Goal: Information Seeking & Learning: Find specific page/section

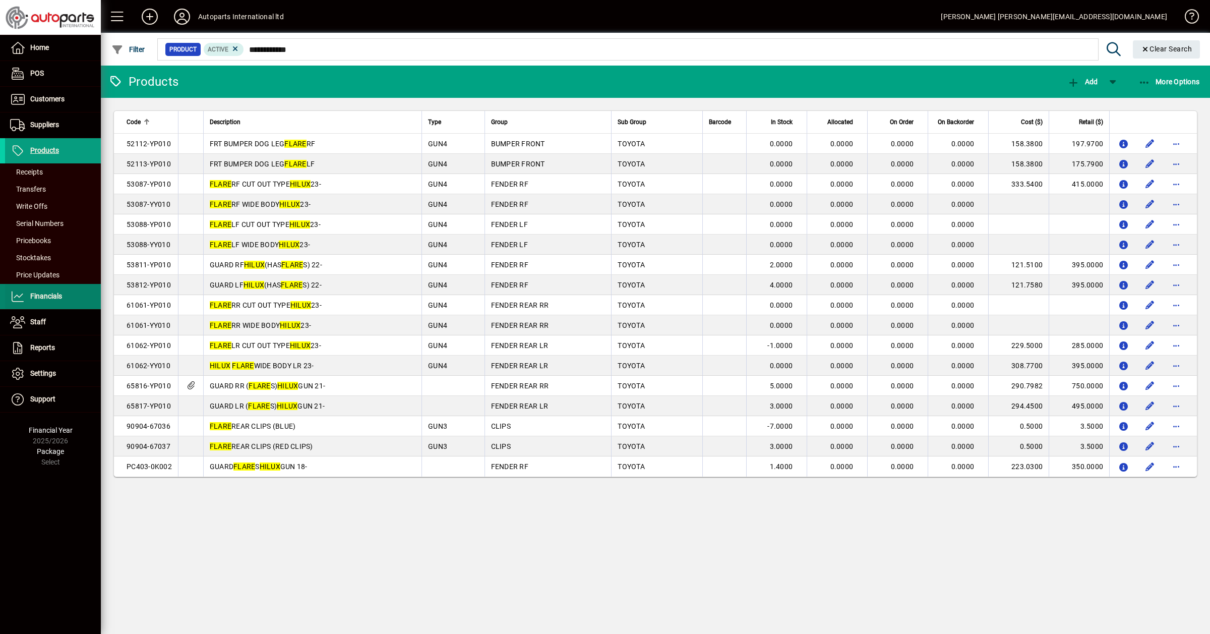
click at [42, 293] on span "Financials" at bounding box center [46, 296] width 32 height 8
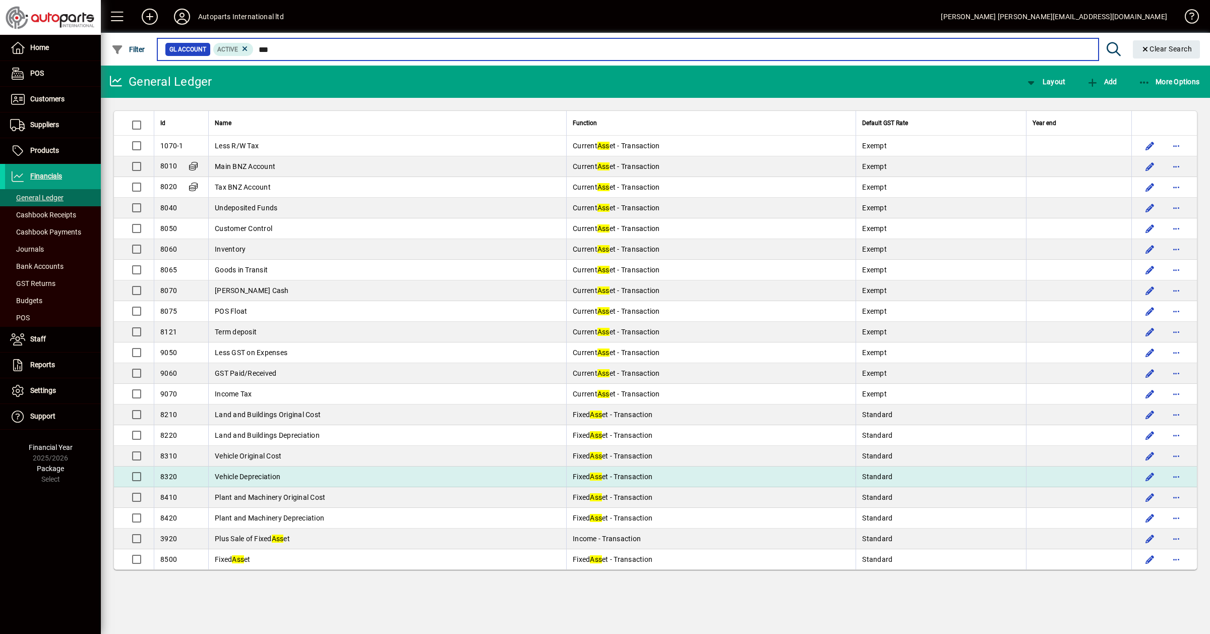
type input "***"
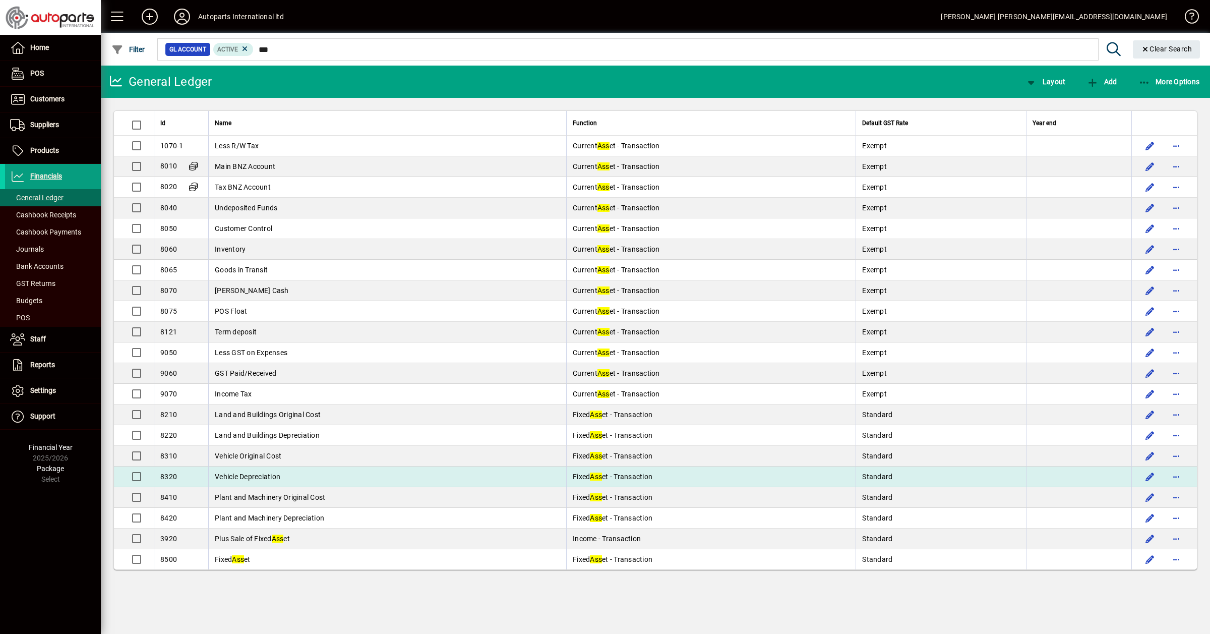
click at [274, 470] on td "Vehicle Depreciation" at bounding box center [387, 476] width 358 height 21
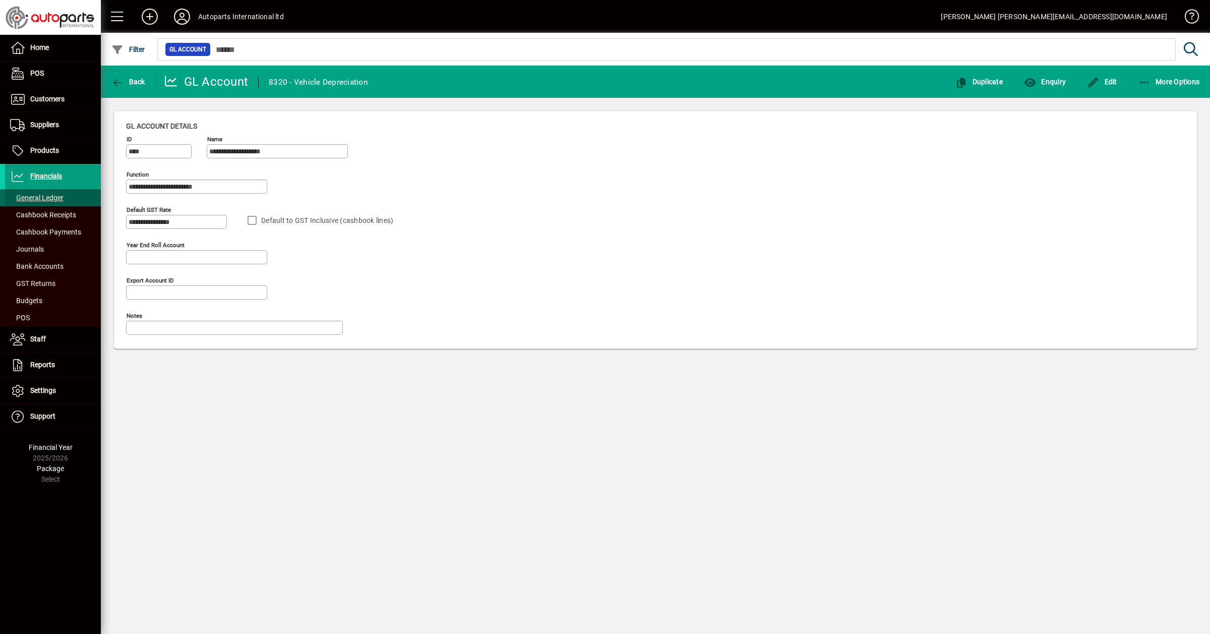
click at [49, 197] on span "General Ledger" at bounding box center [36, 198] width 53 height 8
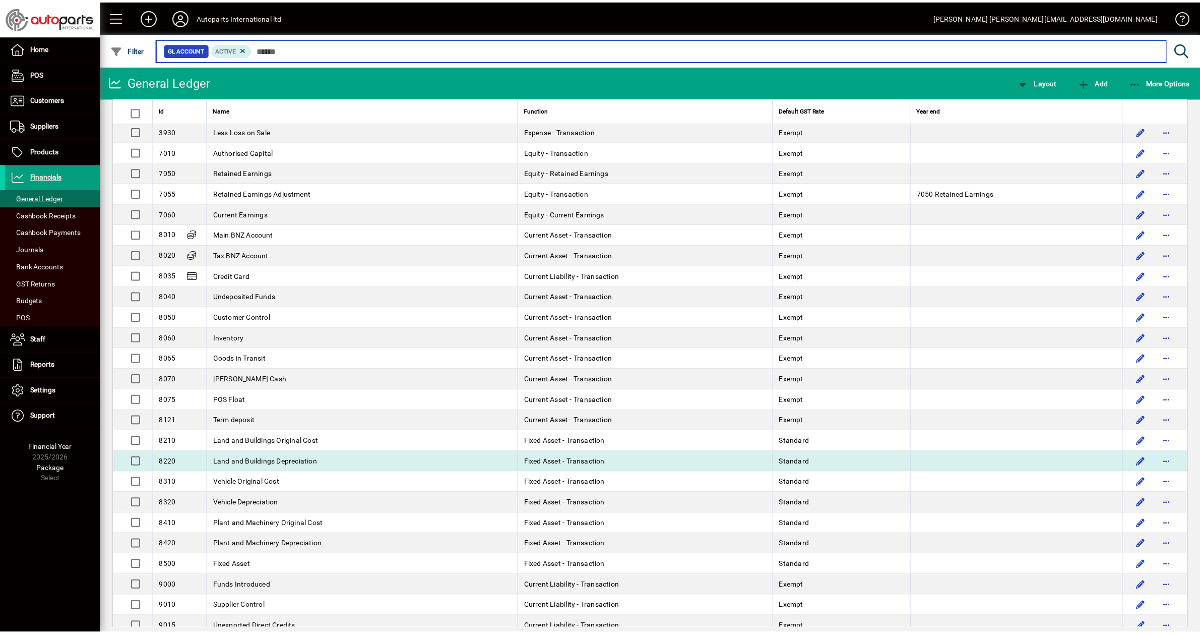
scroll to position [1764, 0]
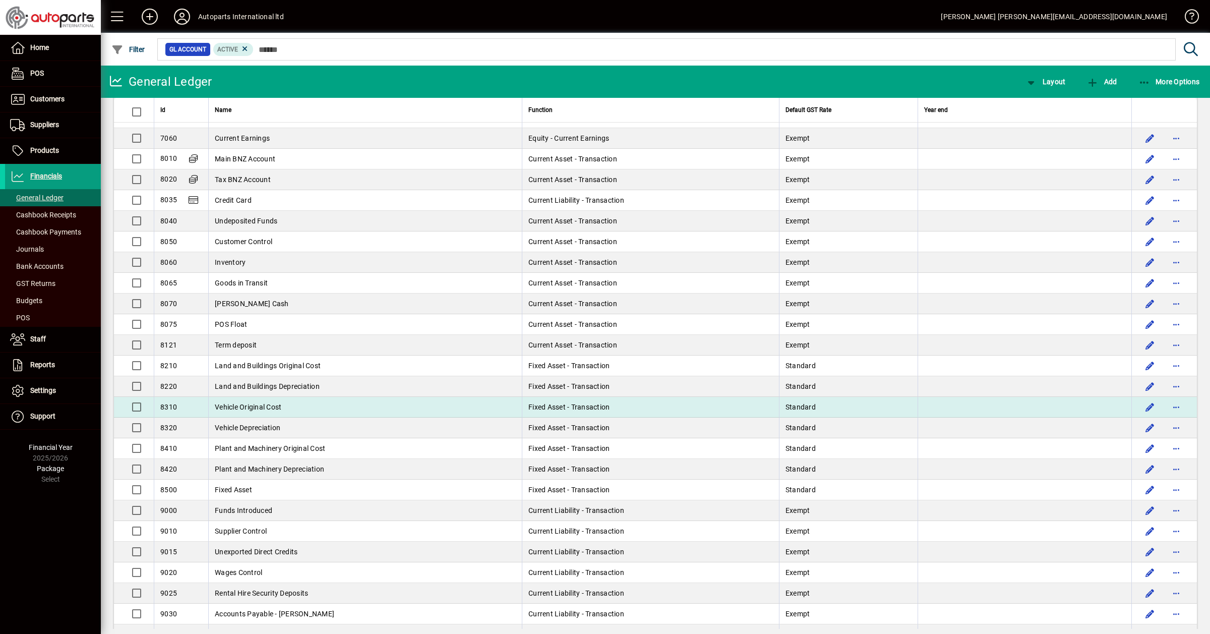
click at [255, 411] on td "Vehicle Original Cost" at bounding box center [364, 407] width 313 height 21
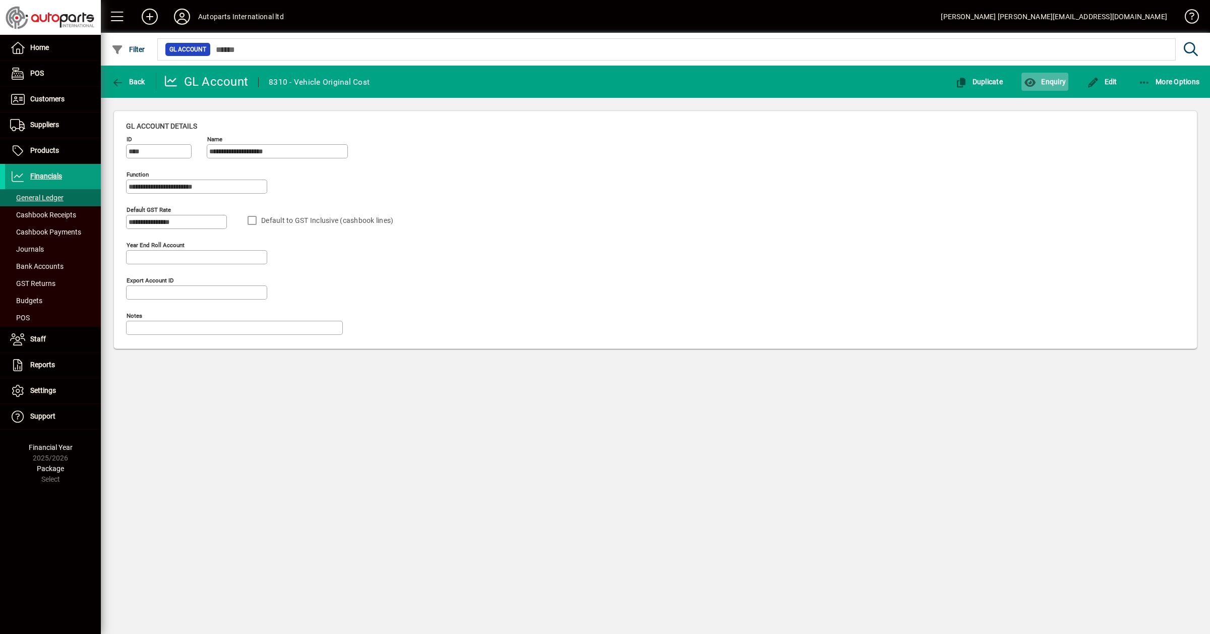
click at [1054, 83] on span "Enquiry" at bounding box center [1045, 82] width 42 height 8
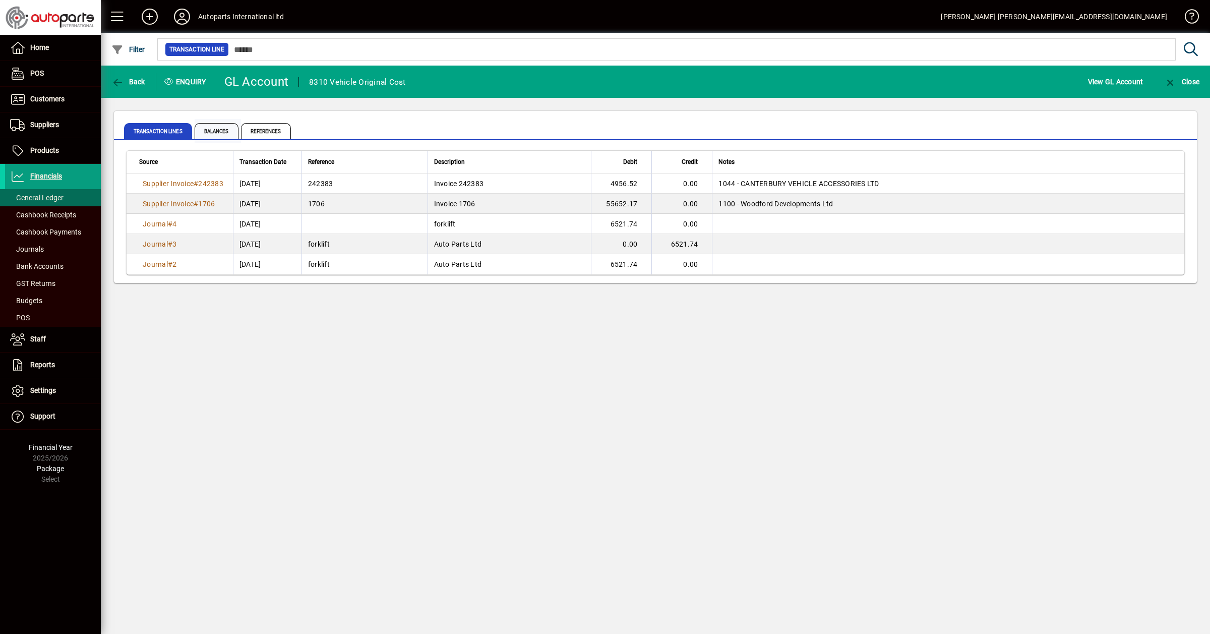
click at [216, 132] on span "Balances" at bounding box center [217, 131] width 44 height 16
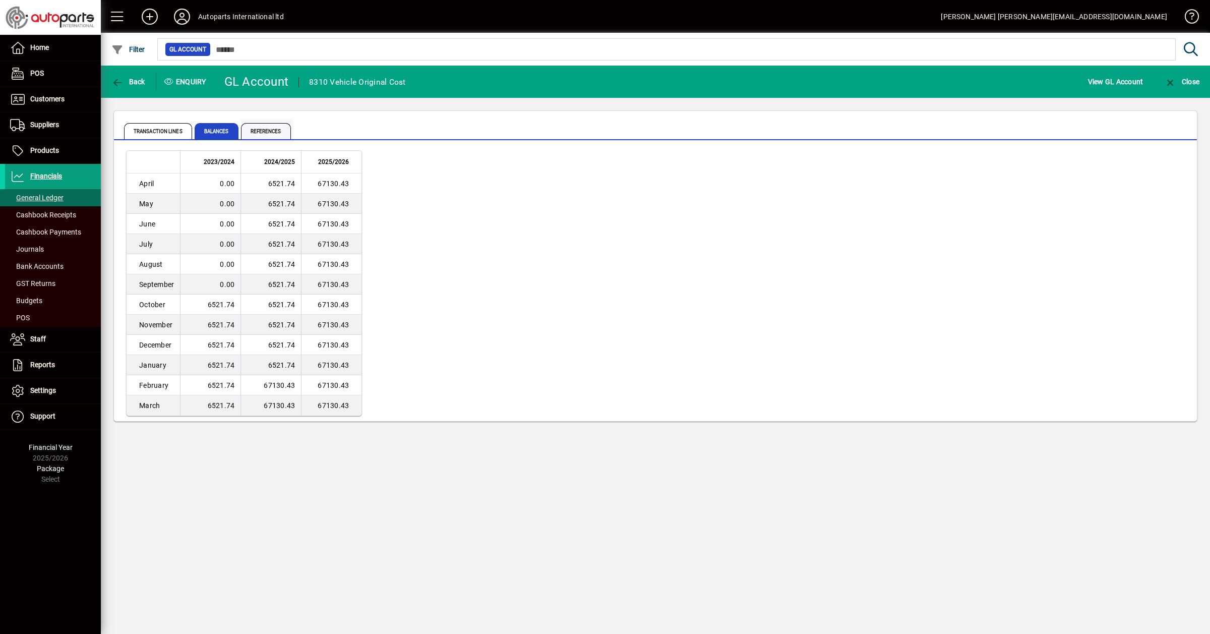
click at [263, 131] on span "References" at bounding box center [266, 131] width 50 height 16
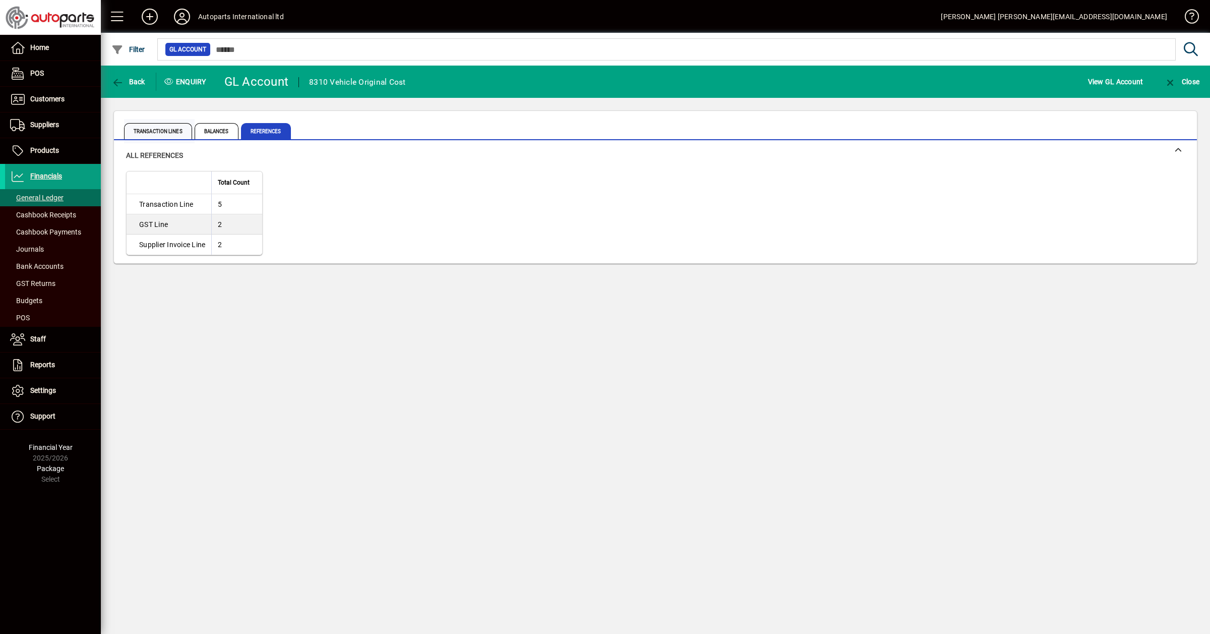
click at [162, 131] on span "Transaction lines" at bounding box center [158, 131] width 68 height 16
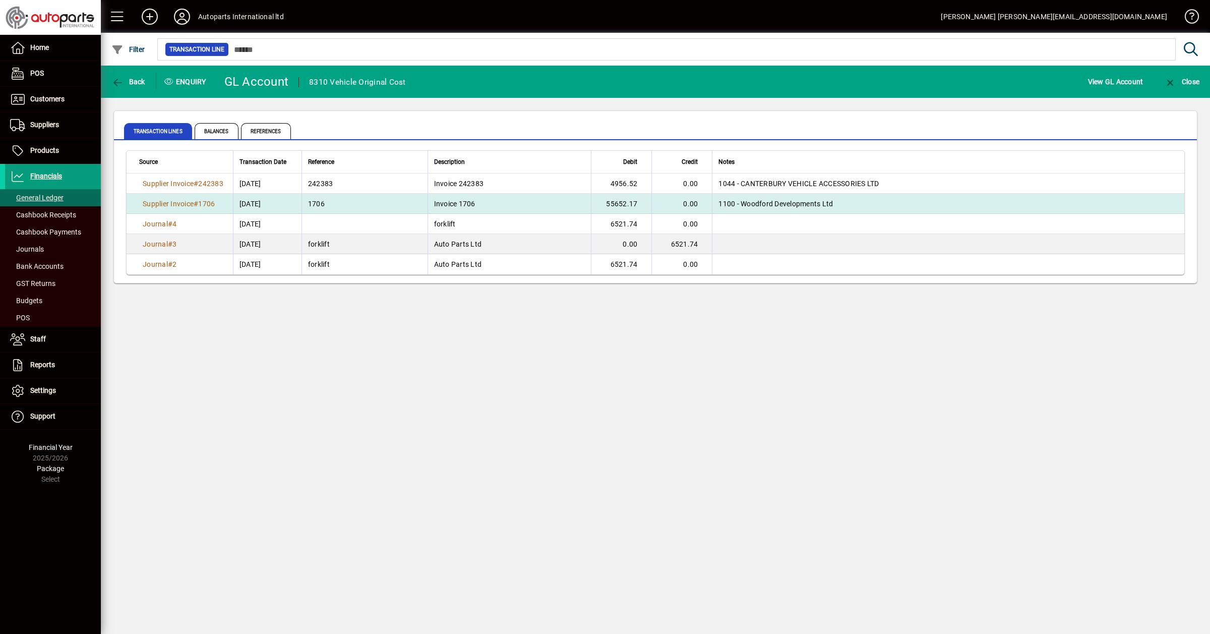
click at [354, 202] on td "1706" at bounding box center [364, 204] width 126 height 20
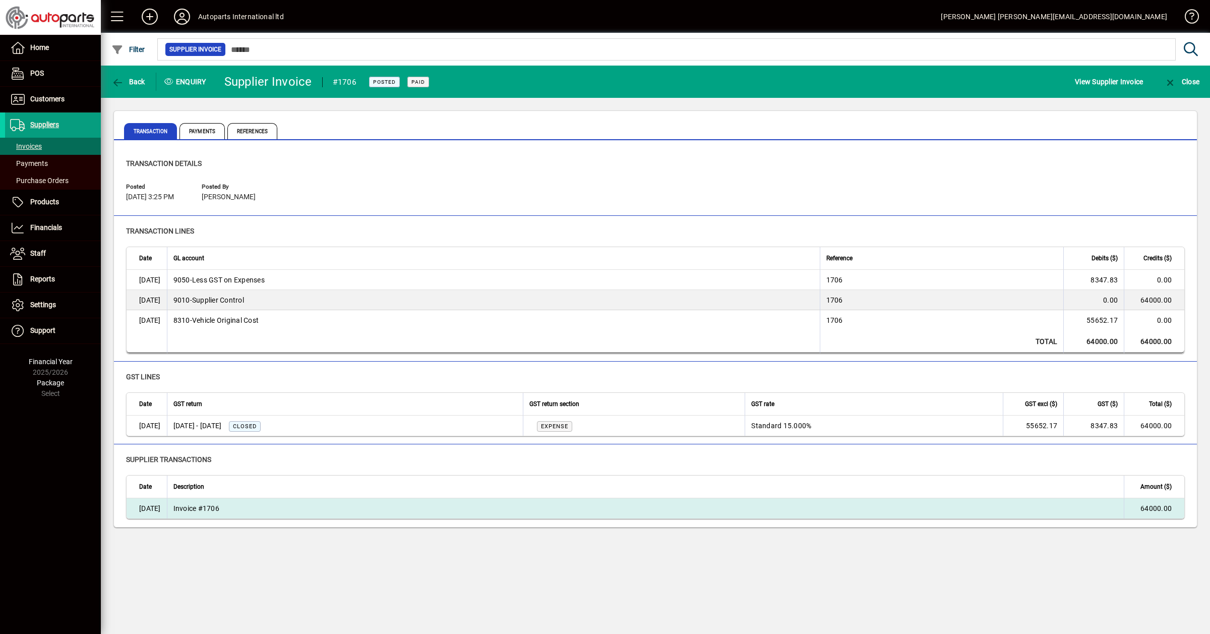
click at [232, 505] on td "Invoice #1706" at bounding box center [645, 508] width 957 height 20
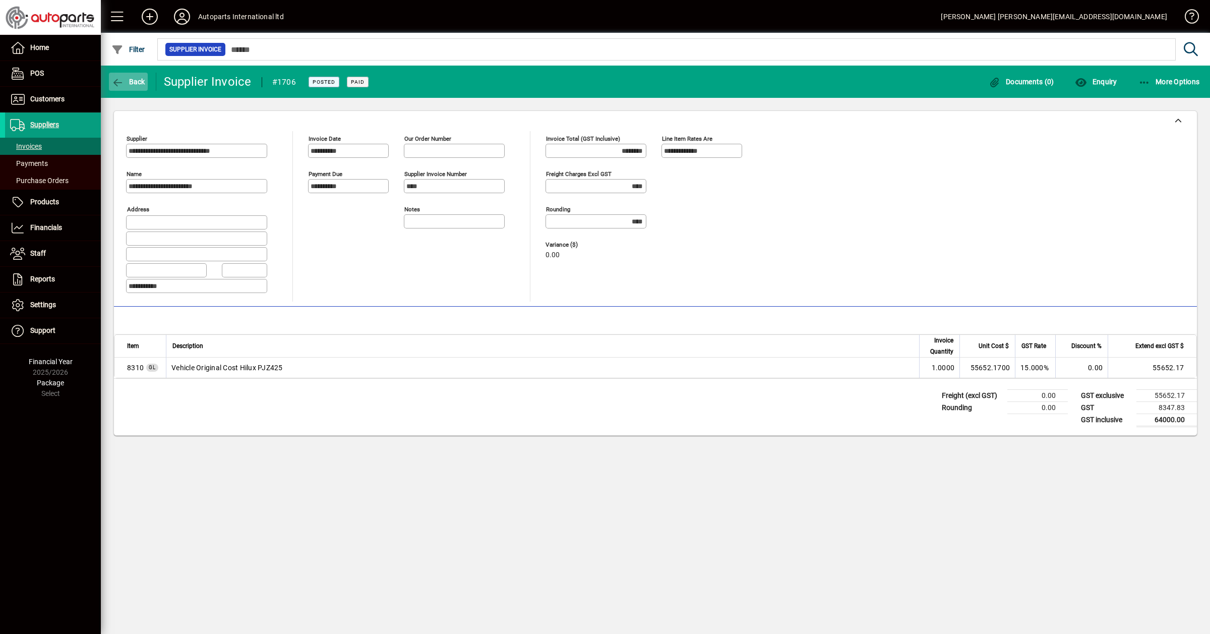
click at [135, 74] on span "button" at bounding box center [128, 82] width 39 height 24
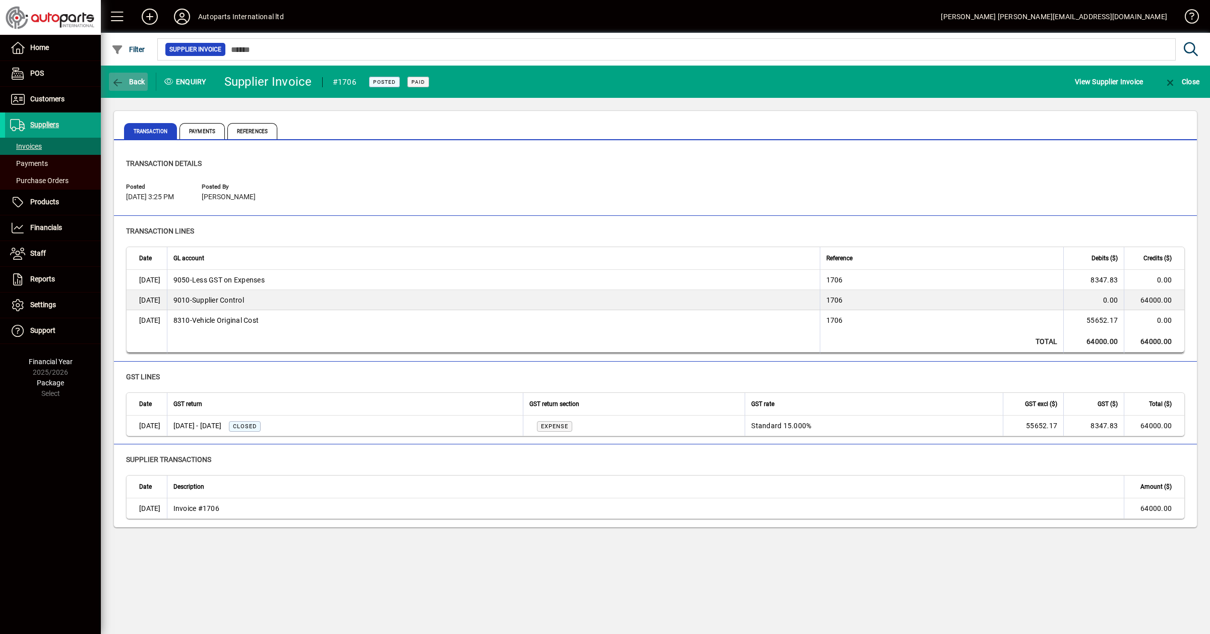
click at [136, 74] on span "button" at bounding box center [128, 82] width 39 height 24
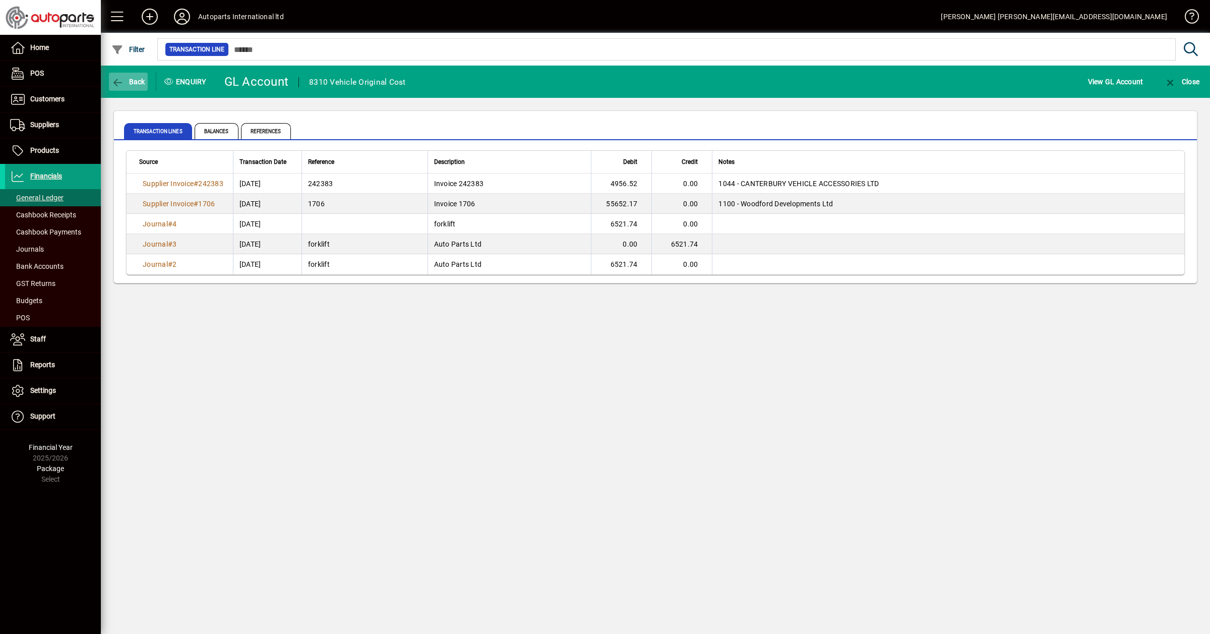
click at [136, 74] on span "button" at bounding box center [128, 82] width 39 height 24
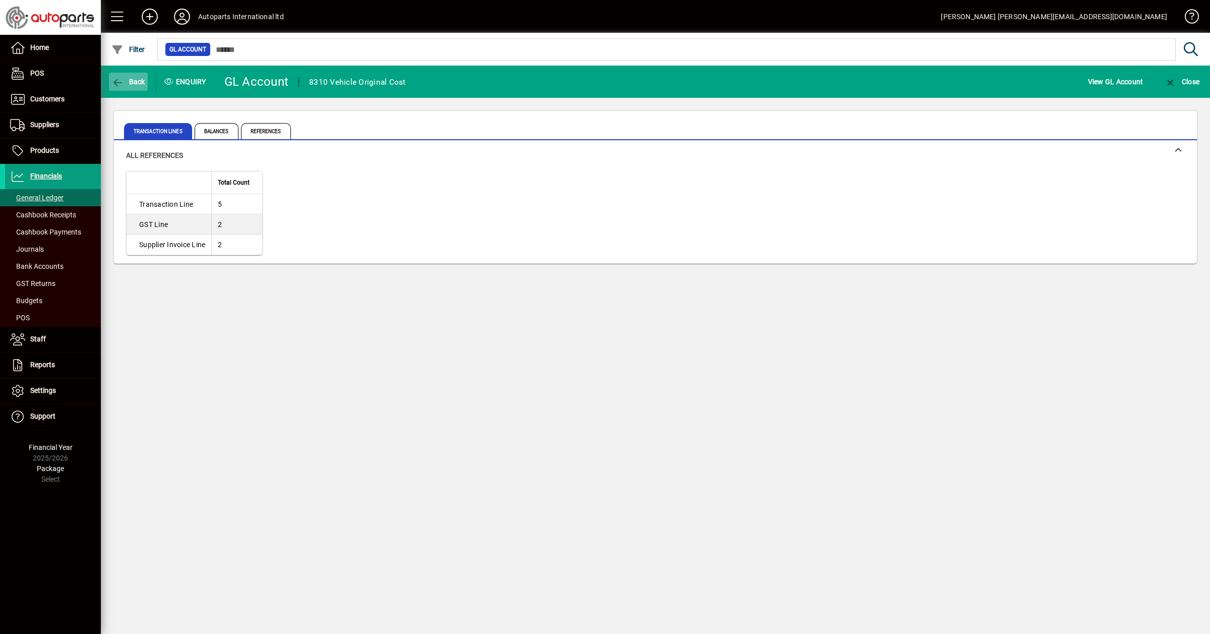
click at [136, 74] on span "button" at bounding box center [128, 82] width 39 height 24
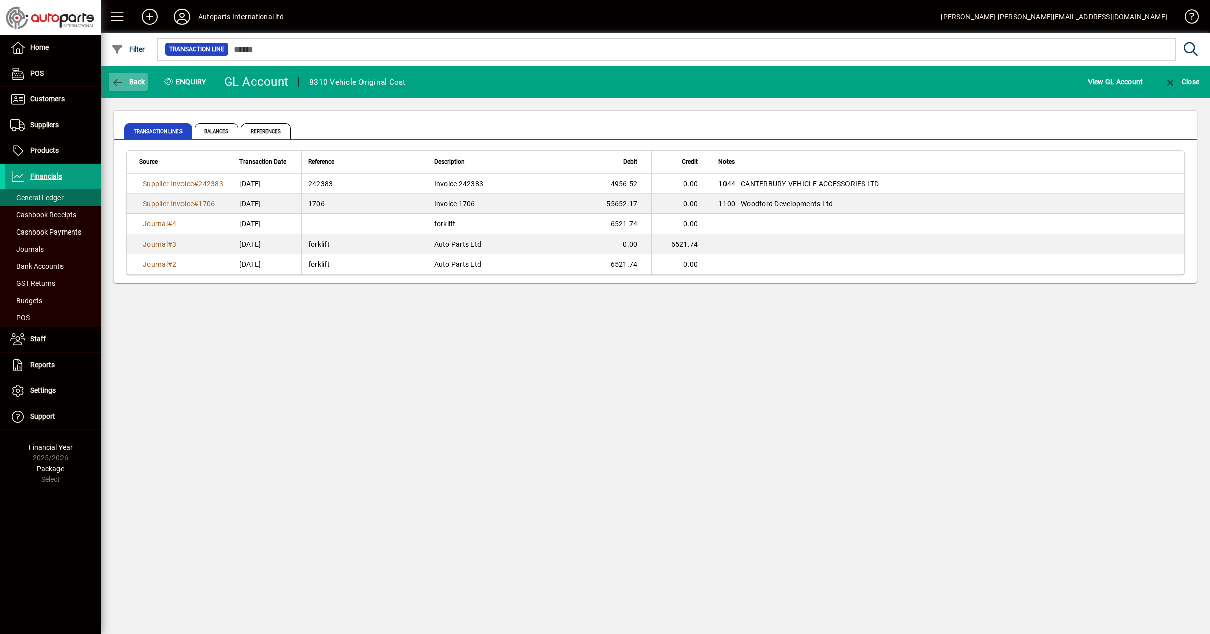
click at [136, 74] on span "button" at bounding box center [128, 82] width 39 height 24
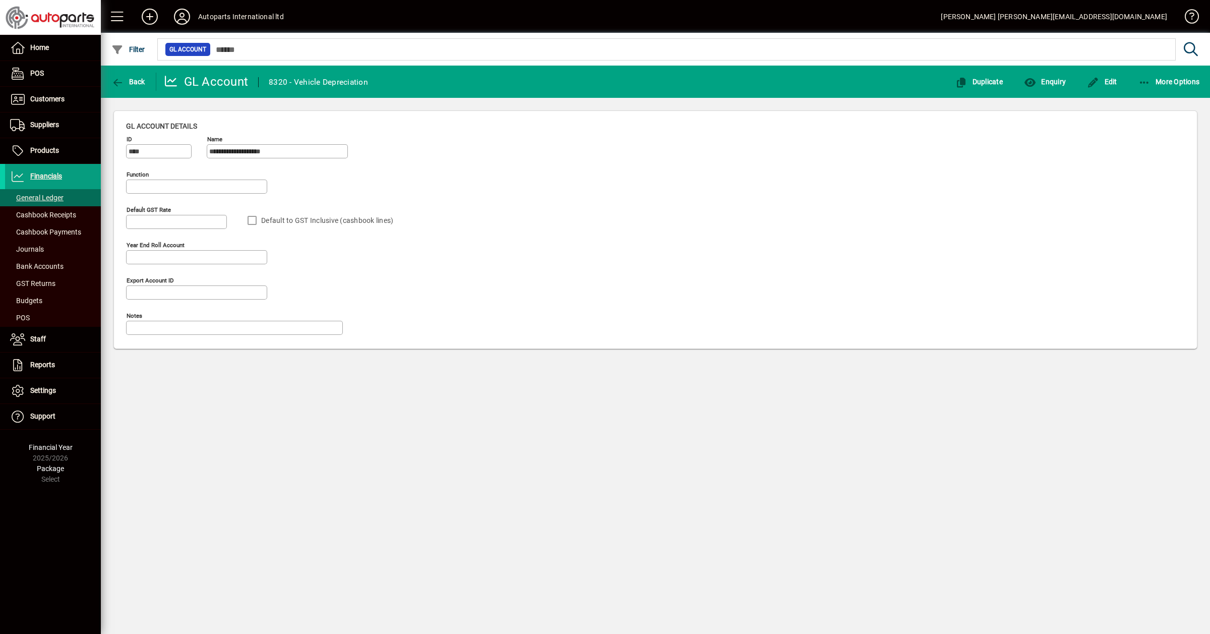
type input "**********"
click at [1060, 79] on span "Enquiry" at bounding box center [1045, 82] width 42 height 8
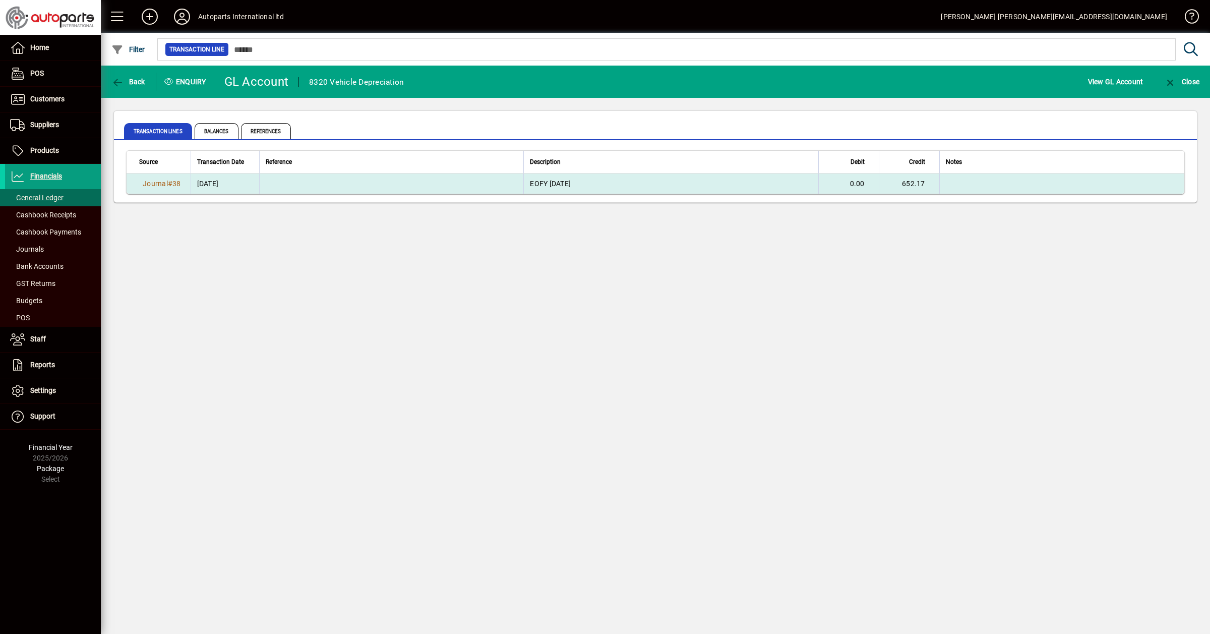
click at [558, 177] on td "EOFY [DATE]" at bounding box center [670, 183] width 294 height 20
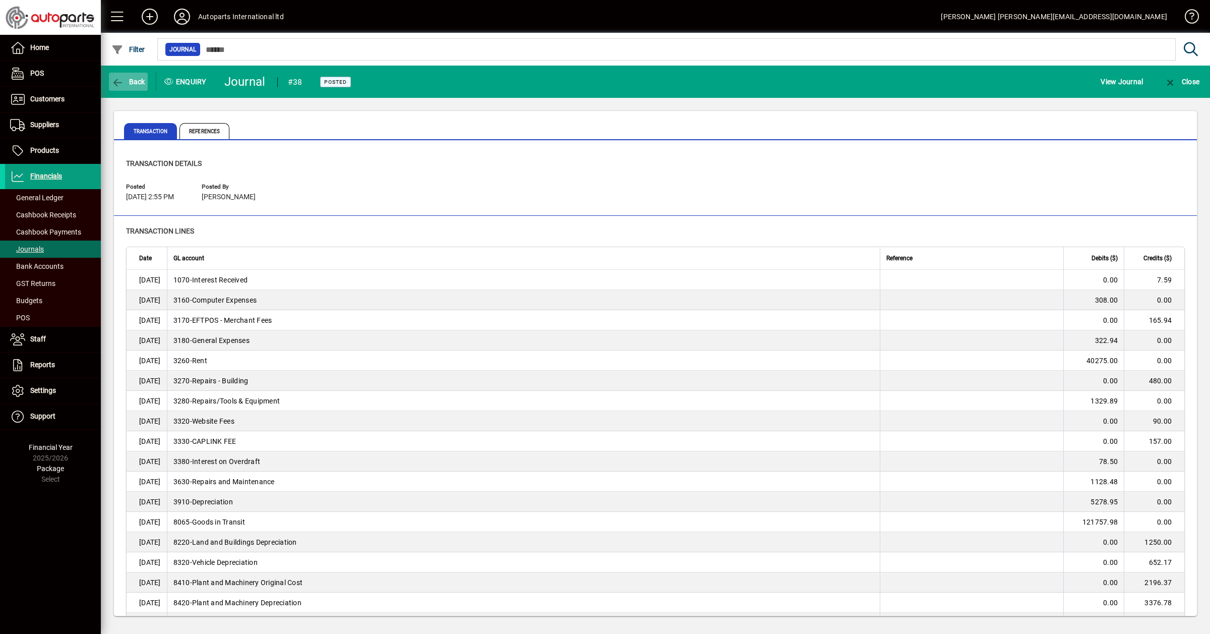
click at [137, 76] on span "button" at bounding box center [128, 82] width 39 height 24
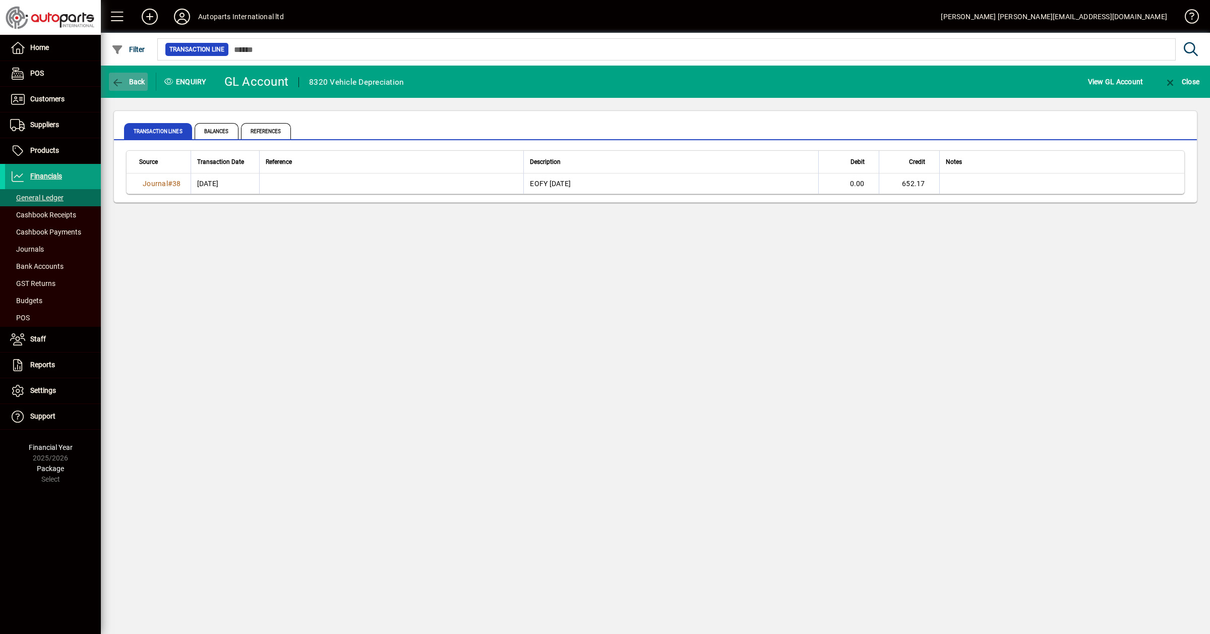
click at [133, 76] on span "button" at bounding box center [128, 82] width 39 height 24
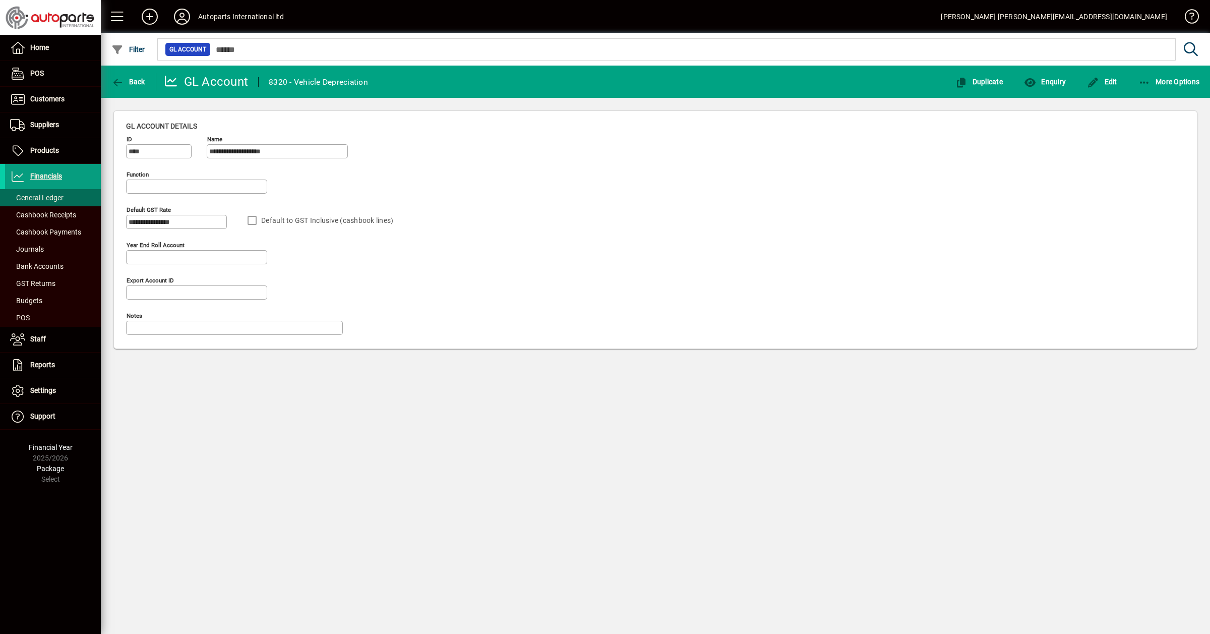
type input "**********"
click at [132, 75] on span "button" at bounding box center [128, 82] width 39 height 24
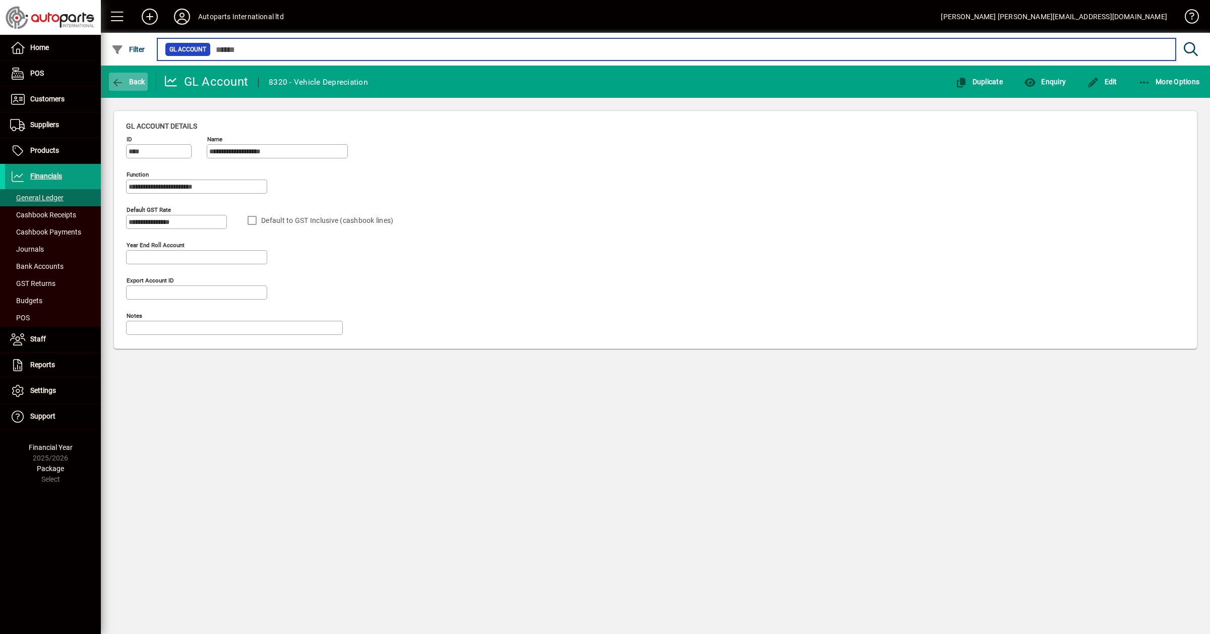
type input "***"
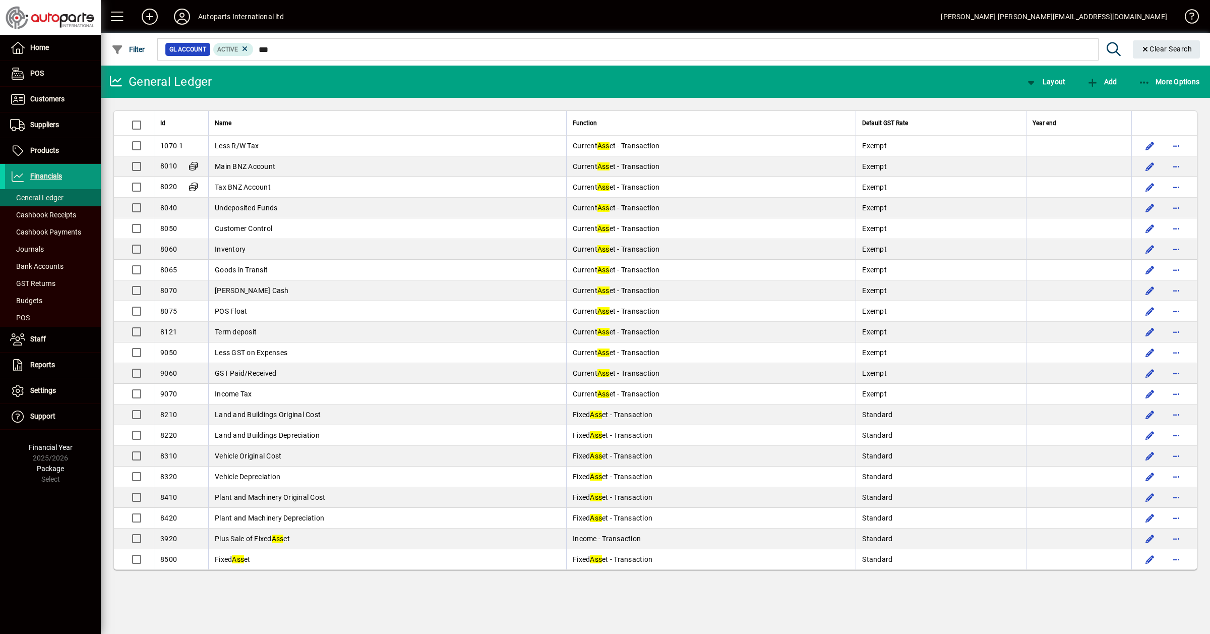
click at [41, 174] on span "Financials" at bounding box center [46, 176] width 32 height 8
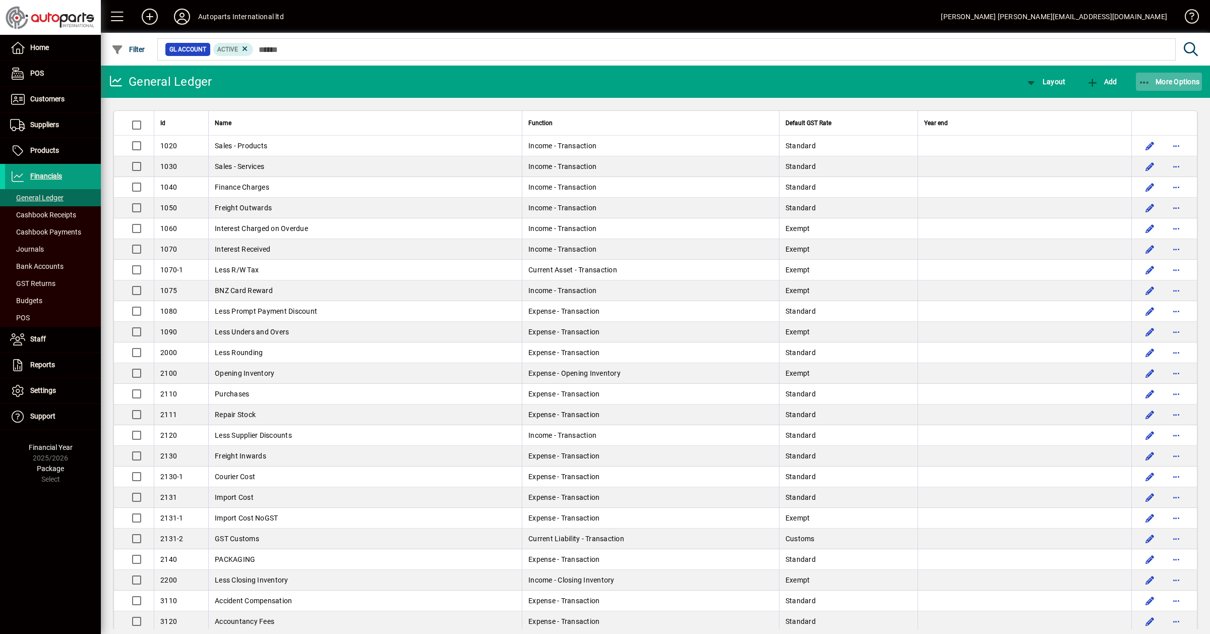
click at [1168, 80] on span "More Options" at bounding box center [1168, 82] width 61 height 8
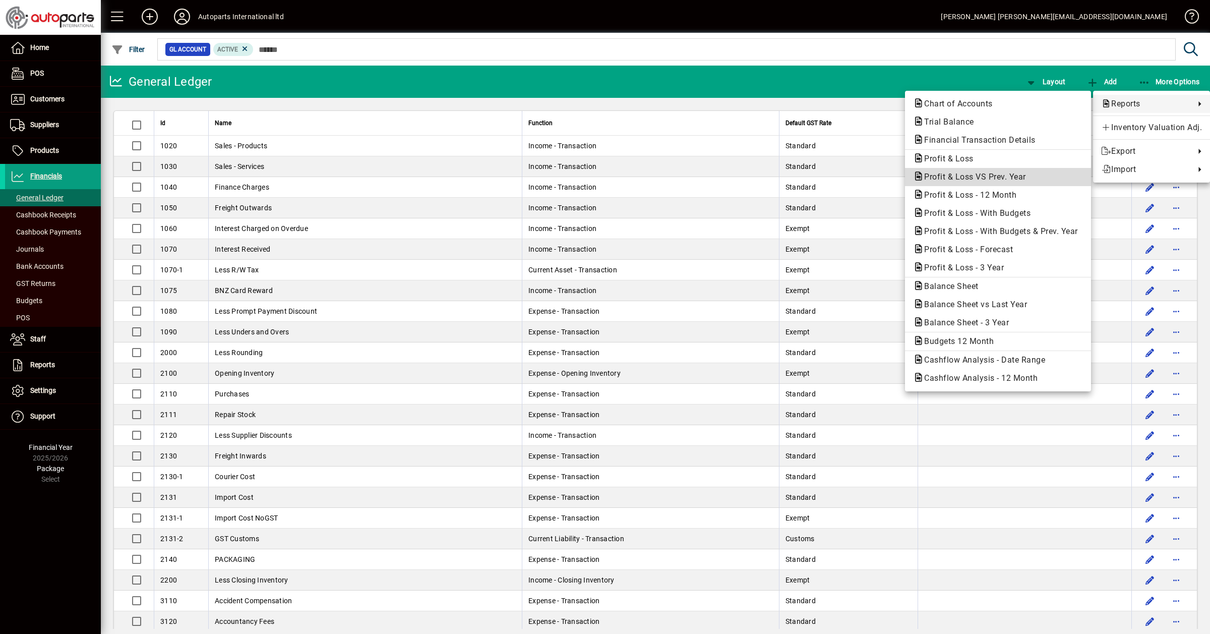
click at [943, 172] on span "Profit & Loss VS Prev. Year" at bounding box center [972, 177] width 118 height 10
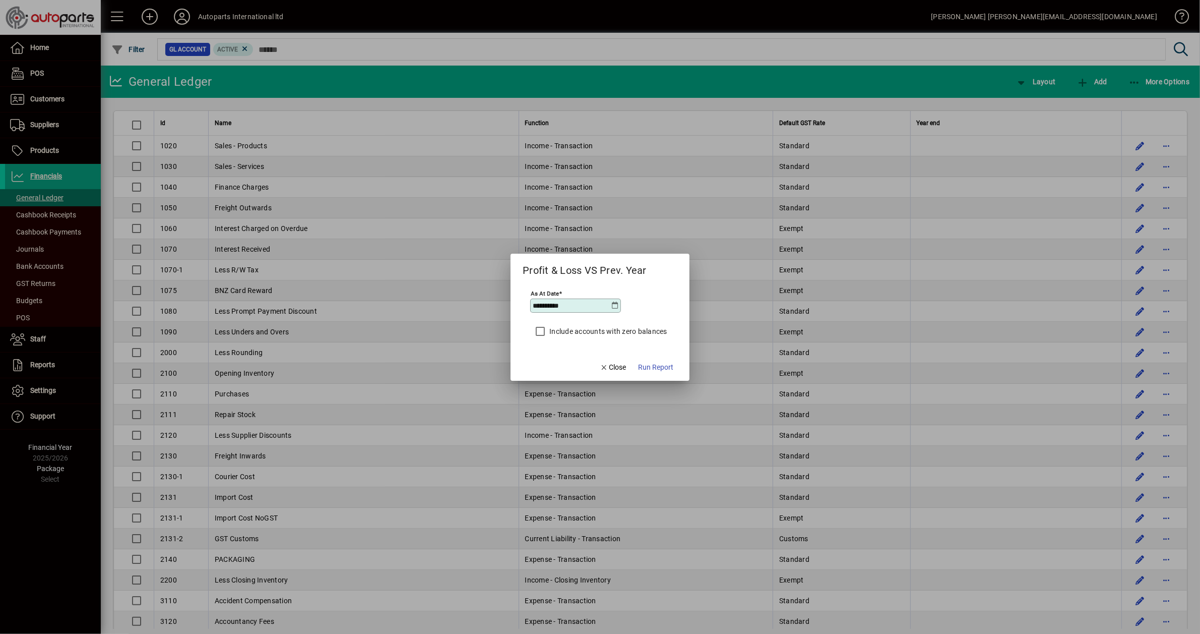
click at [612, 306] on icon at bounding box center [615, 305] width 8 height 8
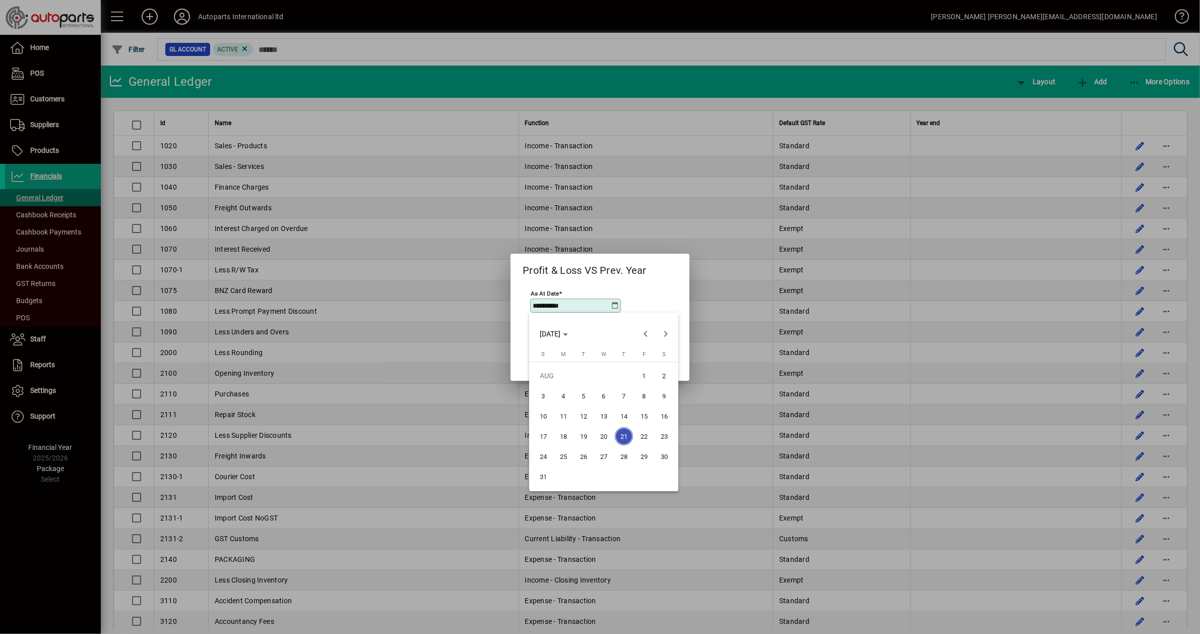
click at [639, 449] on span "29" at bounding box center [644, 456] width 18 height 18
type input "**********"
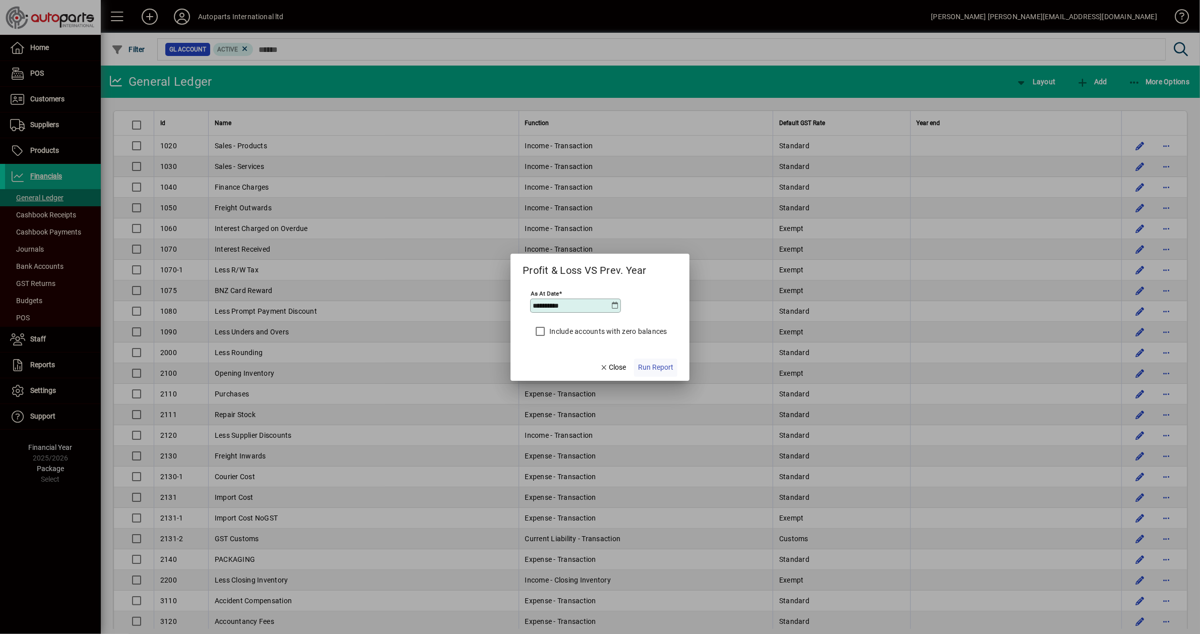
click at [659, 363] on span "Run Report" at bounding box center [655, 367] width 35 height 11
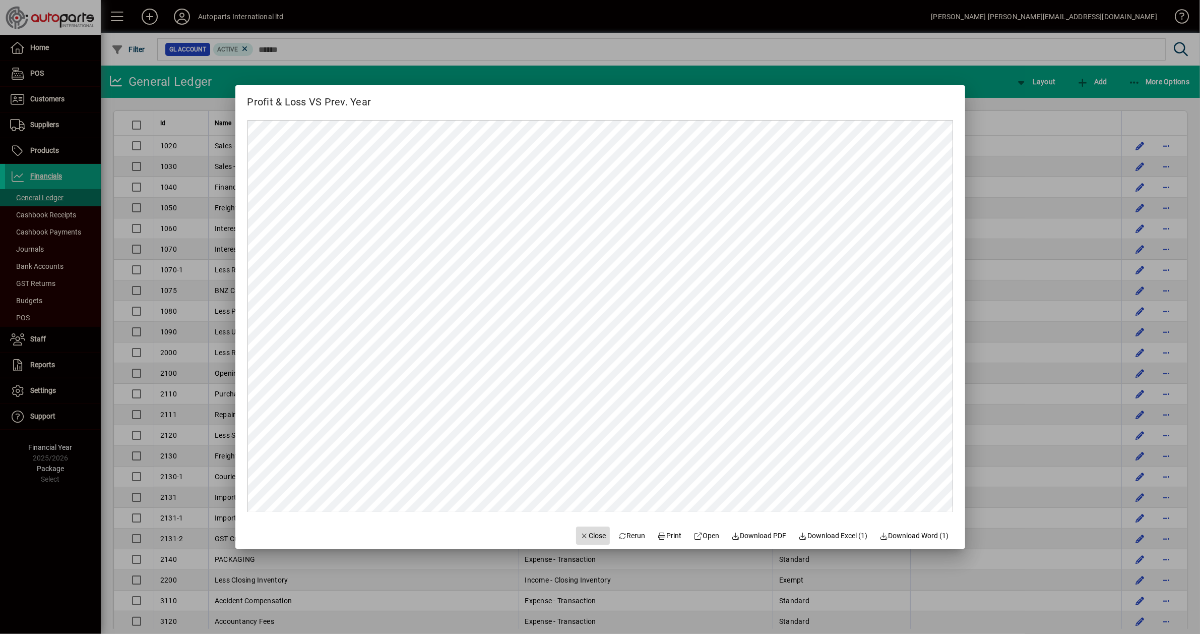
click at [588, 530] on span "Close" at bounding box center [593, 535] width 26 height 11
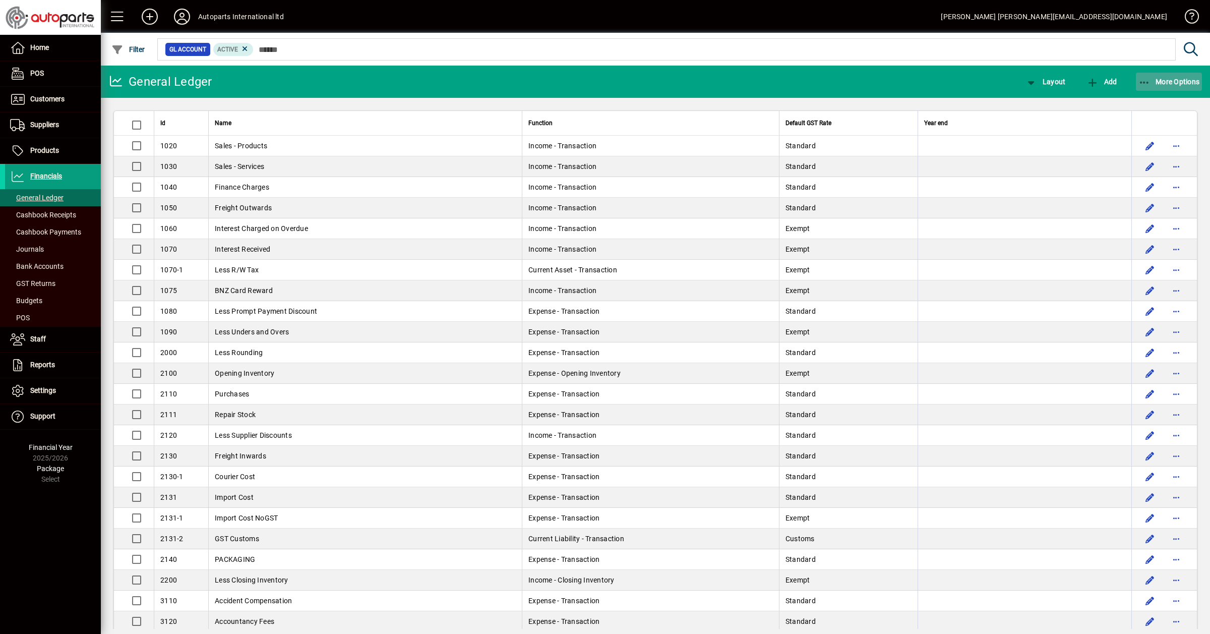
click at [1162, 80] on span "More Options" at bounding box center [1168, 82] width 61 height 8
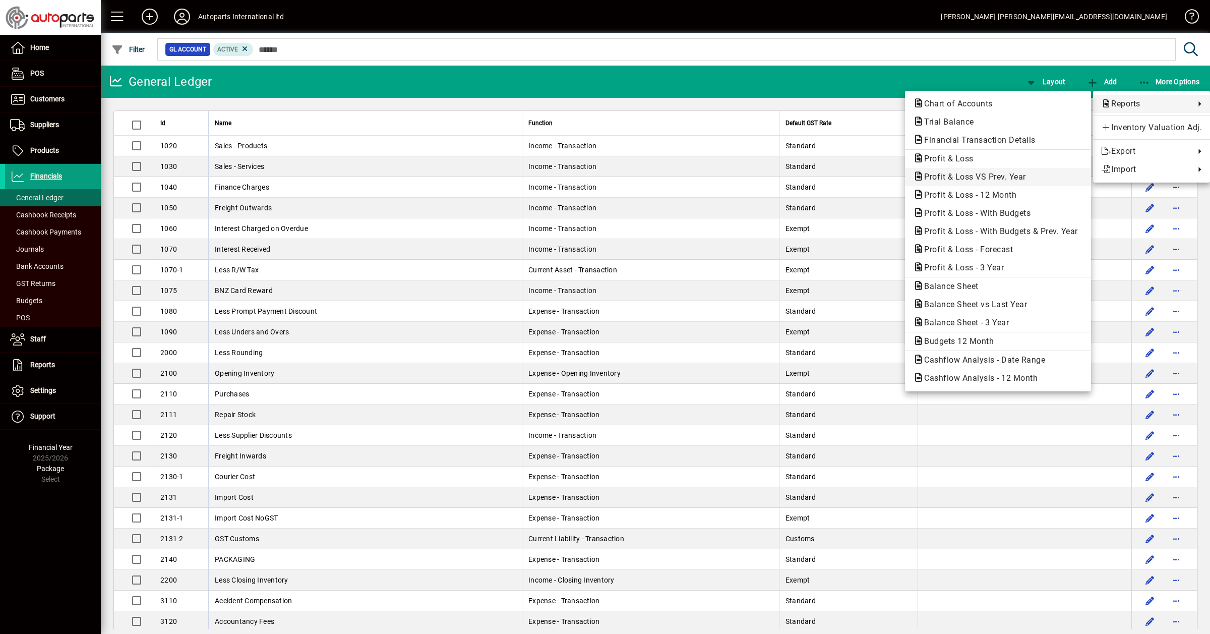
click at [997, 174] on span "Profit & Loss VS Prev. Year" at bounding box center [972, 177] width 118 height 10
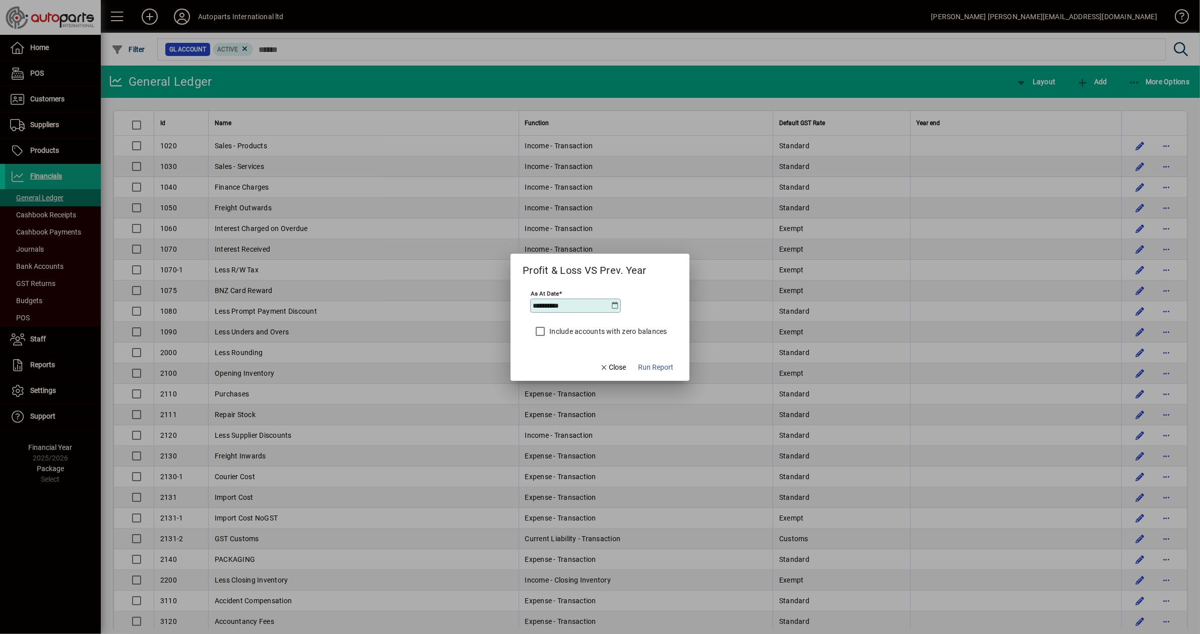
click at [613, 305] on icon at bounding box center [615, 305] width 8 height 8
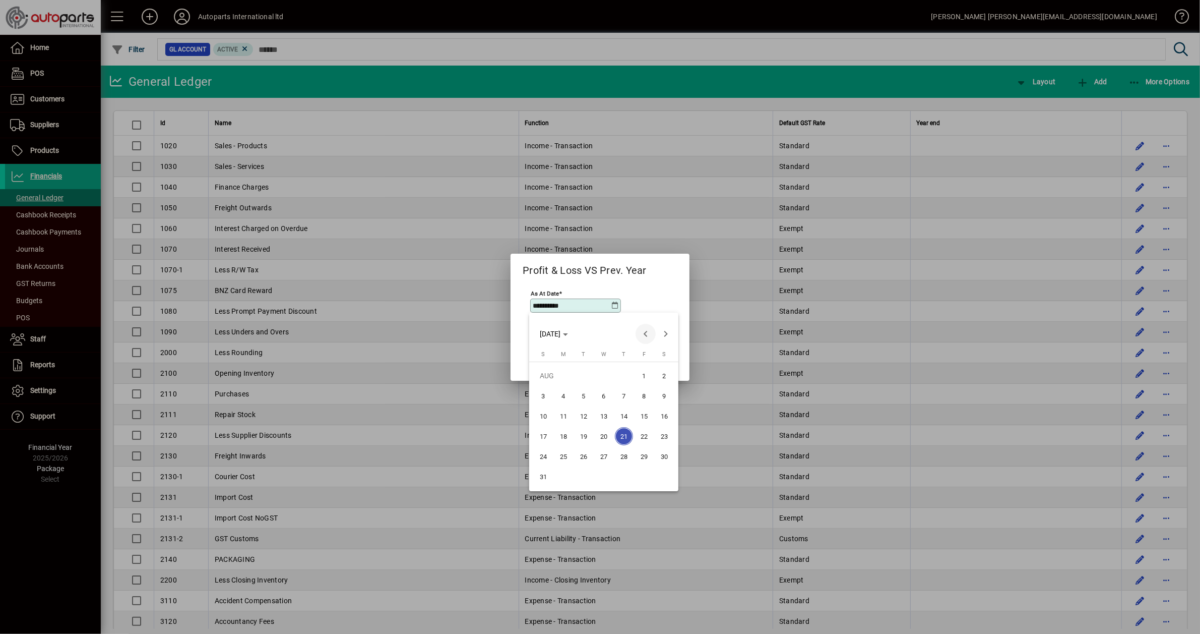
click at [643, 331] on span "Previous month" at bounding box center [646, 334] width 20 height 20
click at [621, 472] on span "31" at bounding box center [624, 476] width 18 height 18
type input "**********"
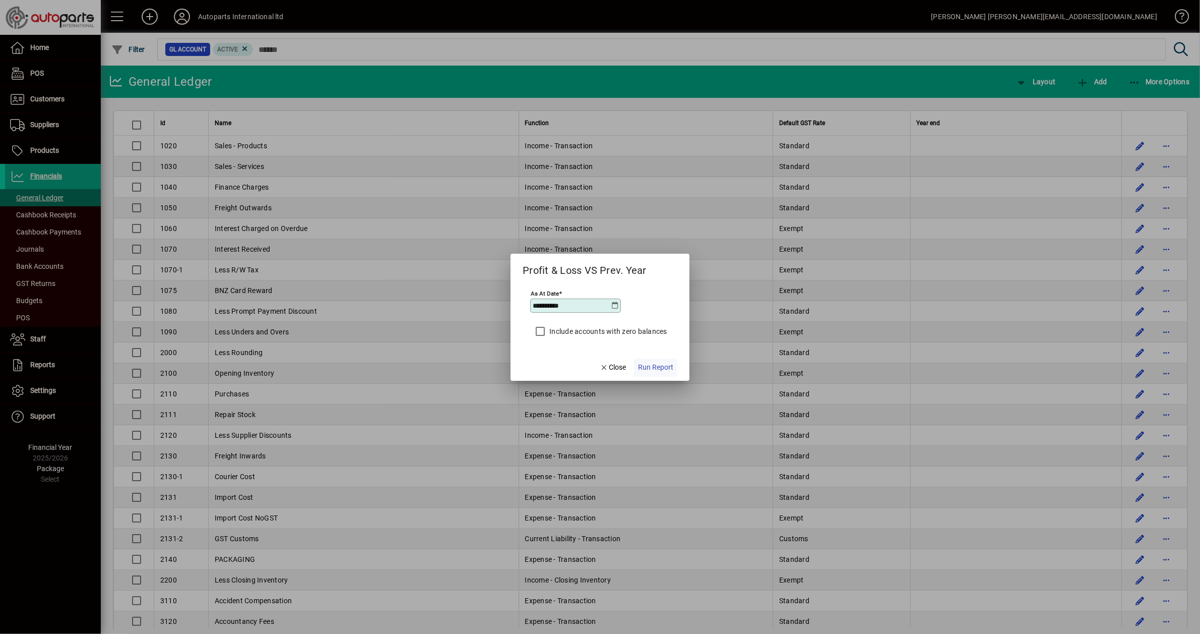
click at [658, 365] on span "Run Report" at bounding box center [655, 367] width 35 height 11
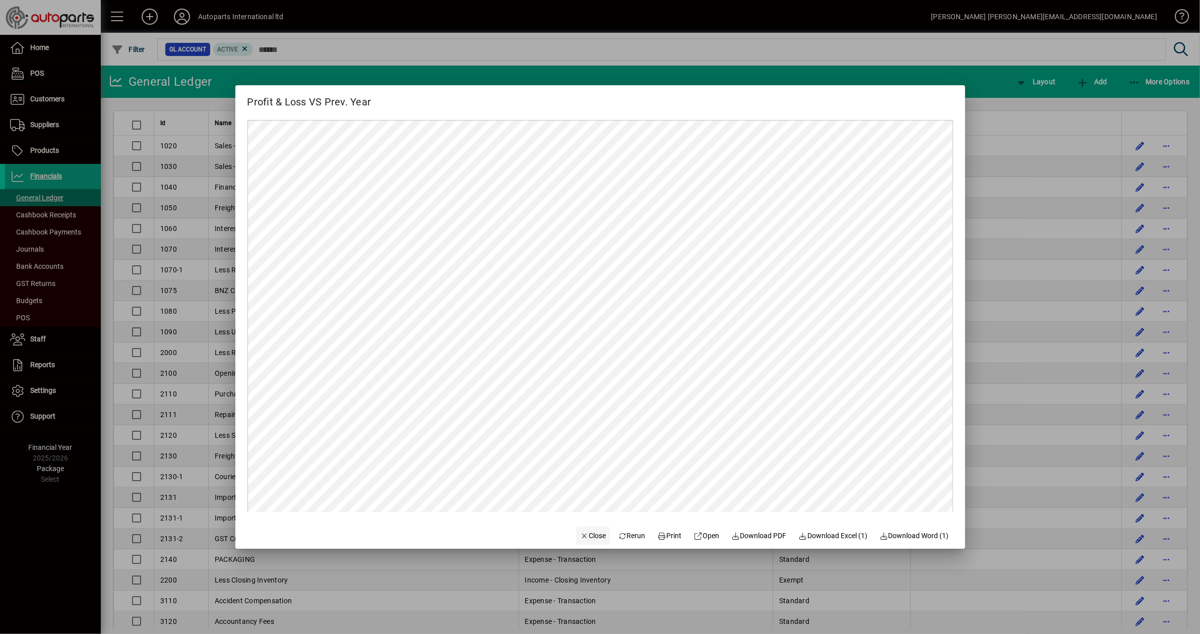
click at [580, 528] on span "button" at bounding box center [593, 535] width 34 height 24
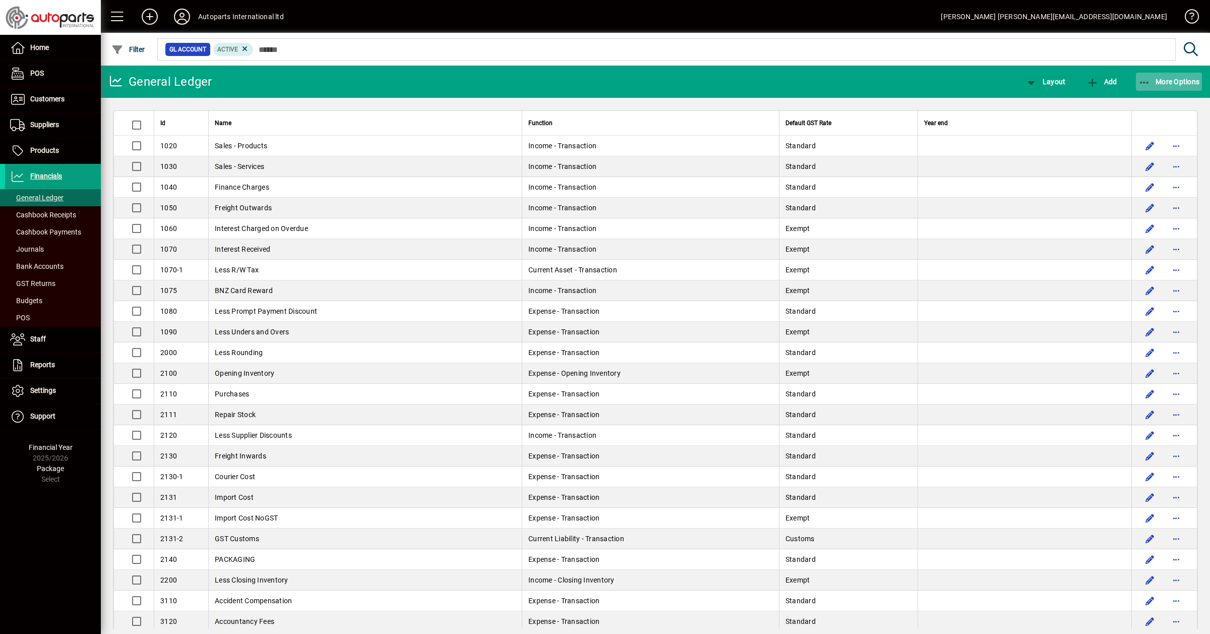
click at [1171, 78] on span "More Options" at bounding box center [1168, 82] width 61 height 8
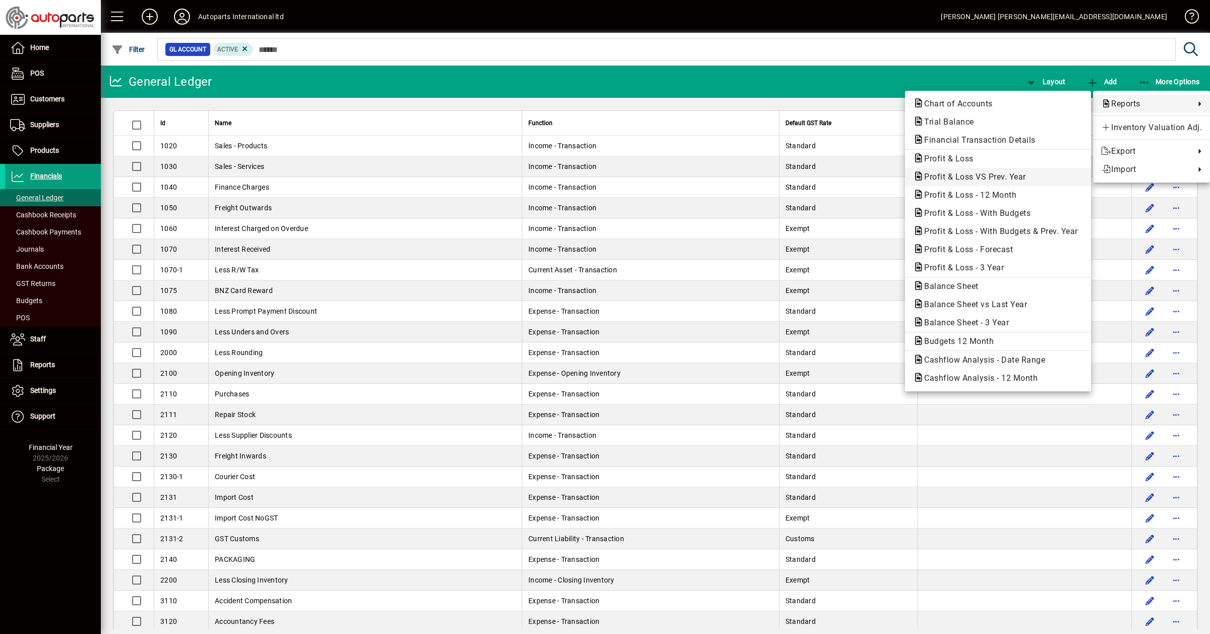
click at [985, 172] on span "Profit & Loss VS Prev. Year" at bounding box center [972, 177] width 118 height 10
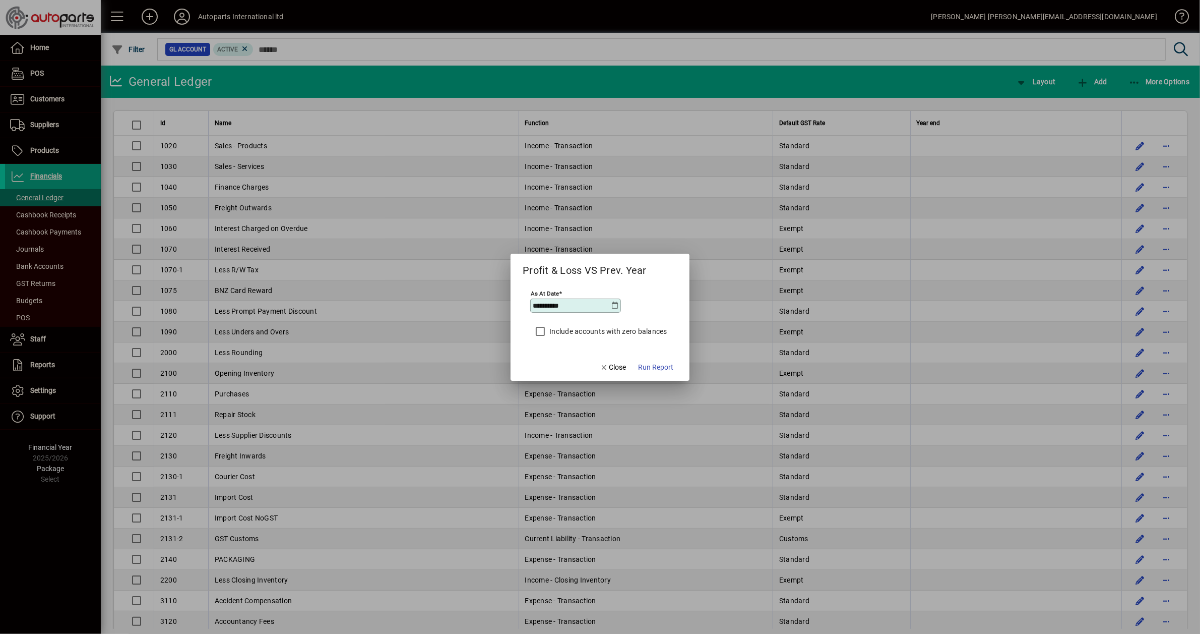
click at [615, 302] on icon at bounding box center [615, 305] width 8 height 8
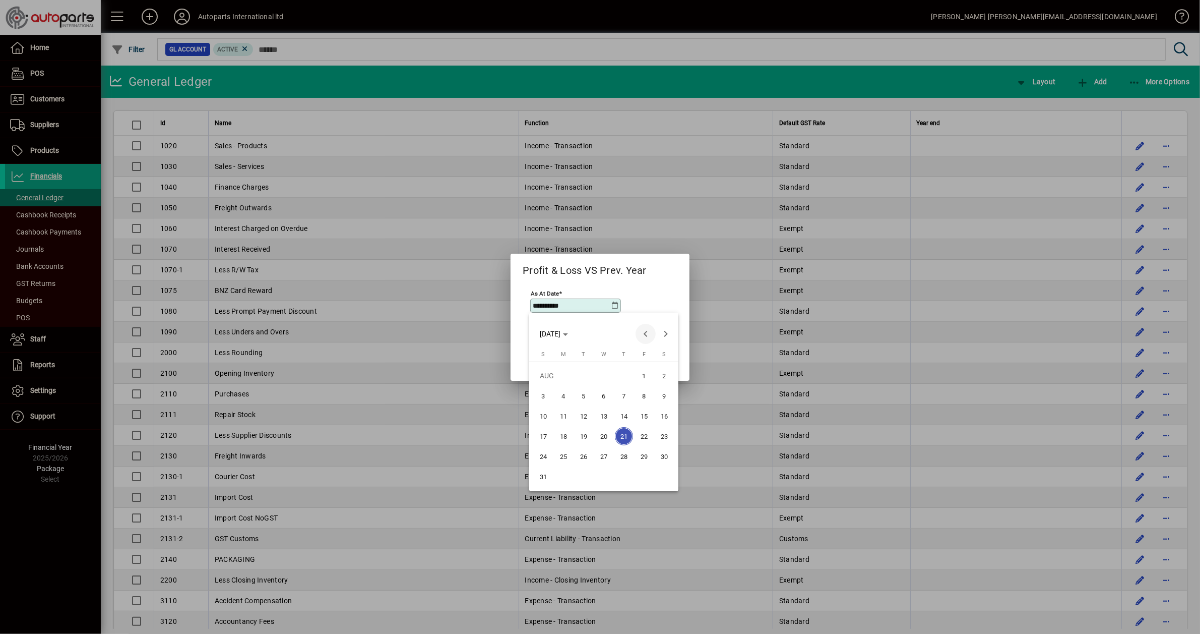
click at [645, 331] on span "Previous month" at bounding box center [646, 334] width 20 height 20
click at [565, 469] on span "30" at bounding box center [563, 476] width 18 height 18
type input "**********"
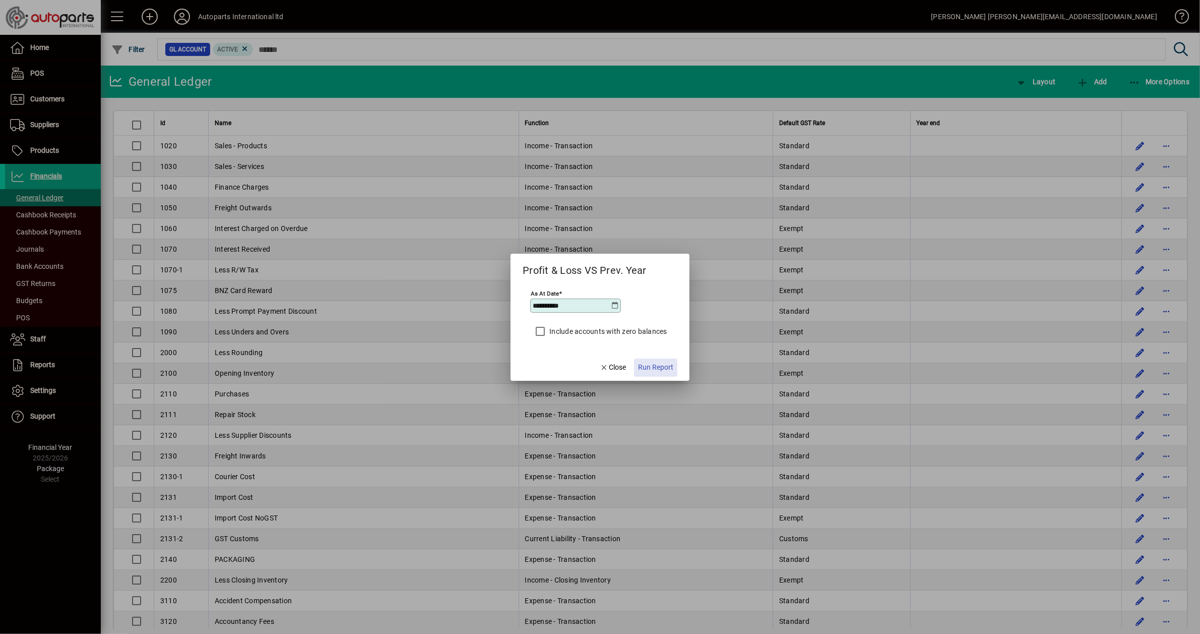
click at [659, 368] on span "Run Report" at bounding box center [655, 367] width 35 height 11
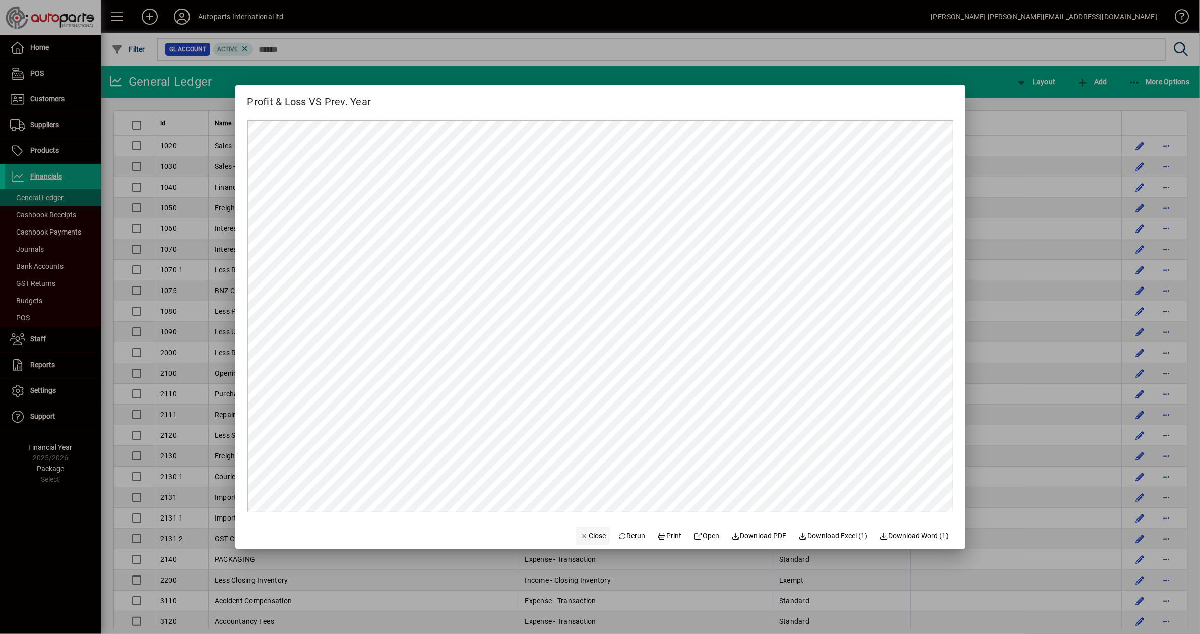
click at [581, 532] on span "Close" at bounding box center [593, 535] width 26 height 11
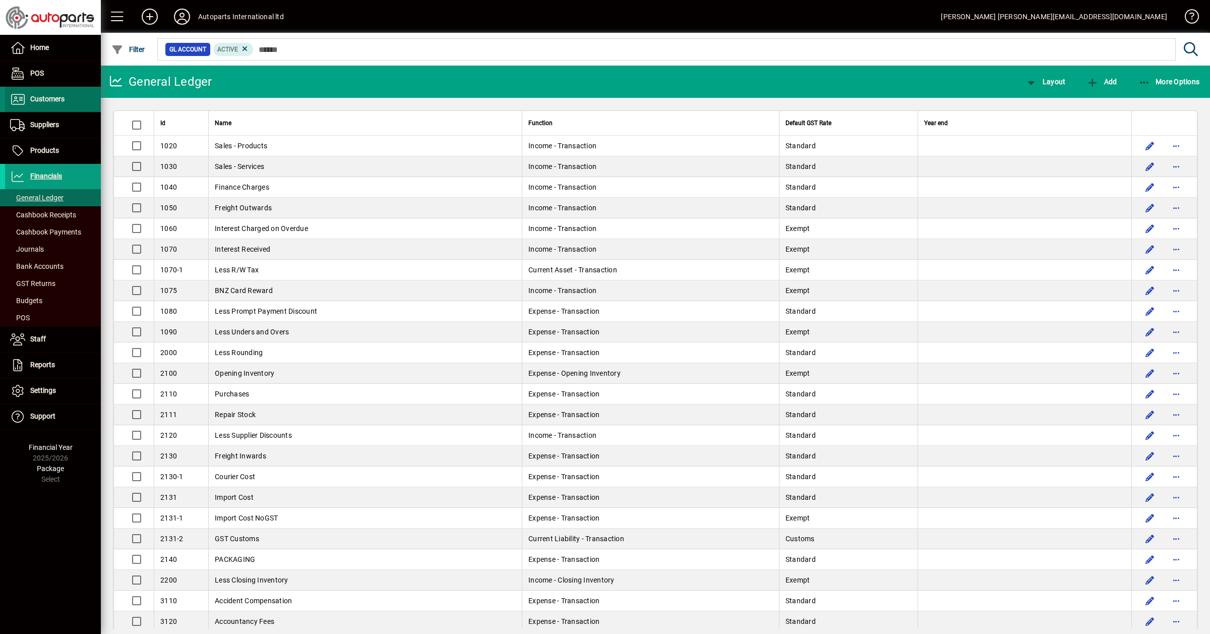
click at [39, 97] on span "Customers" at bounding box center [47, 99] width 34 height 8
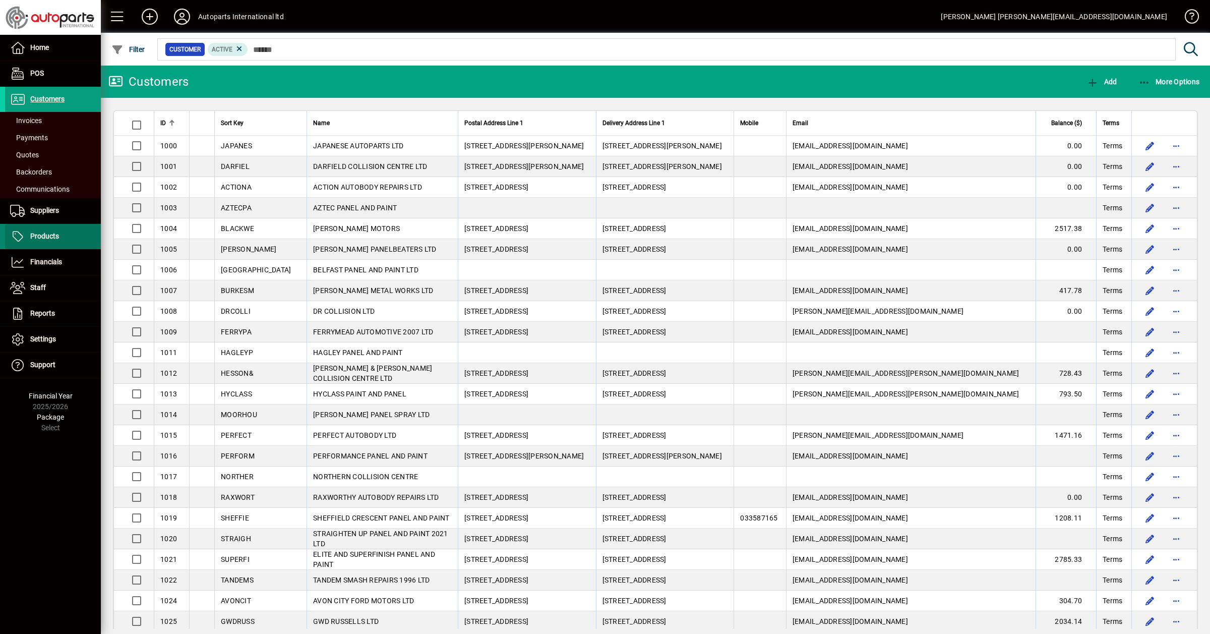
click at [48, 235] on span "Products" at bounding box center [44, 236] width 29 height 8
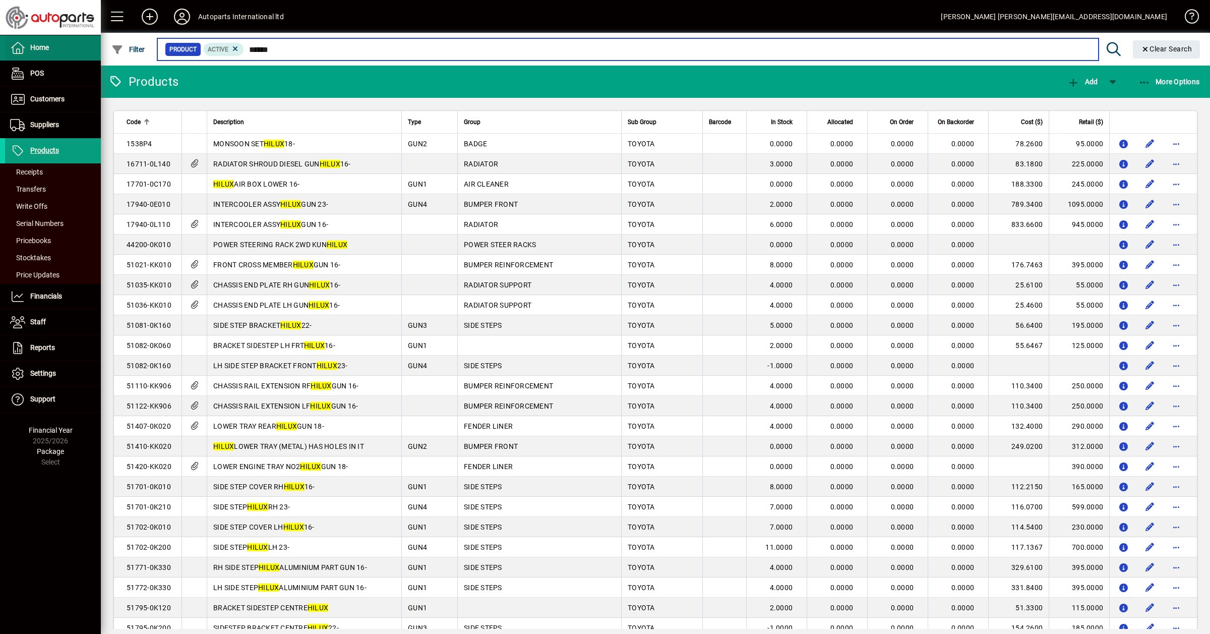
type input "*****"
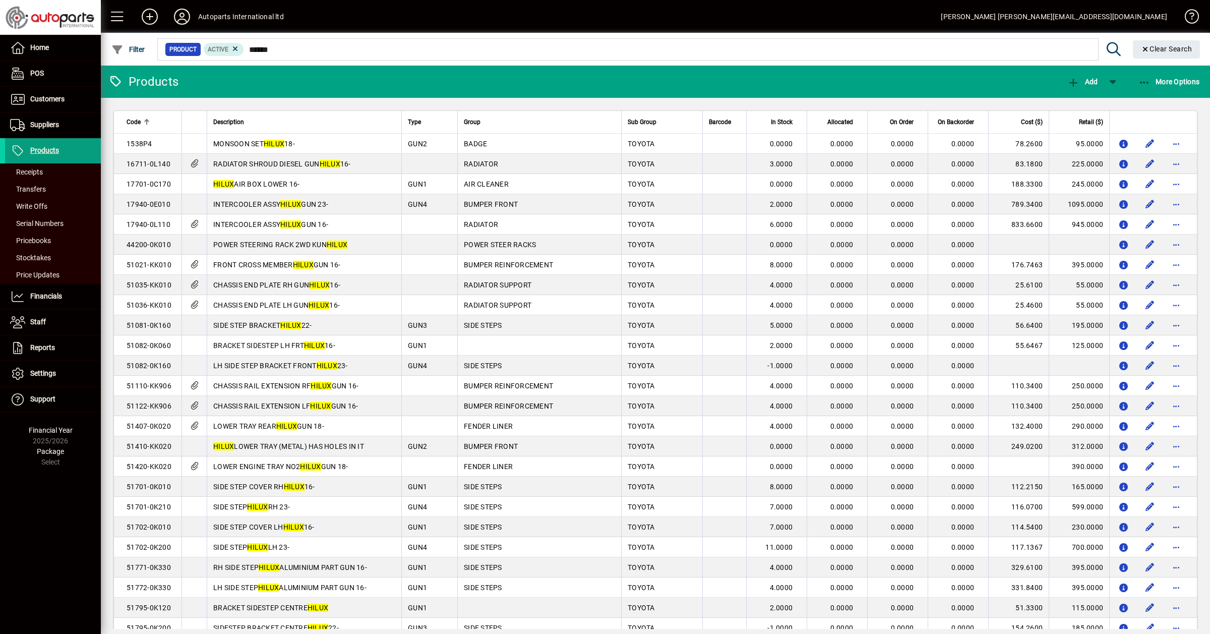
drag, startPoint x: 1152, startPoint y: 44, endPoint x: 1146, endPoint y: 46, distance: 6.2
click at [1152, 45] on span "Clear Search" at bounding box center [1166, 49] width 51 height 8
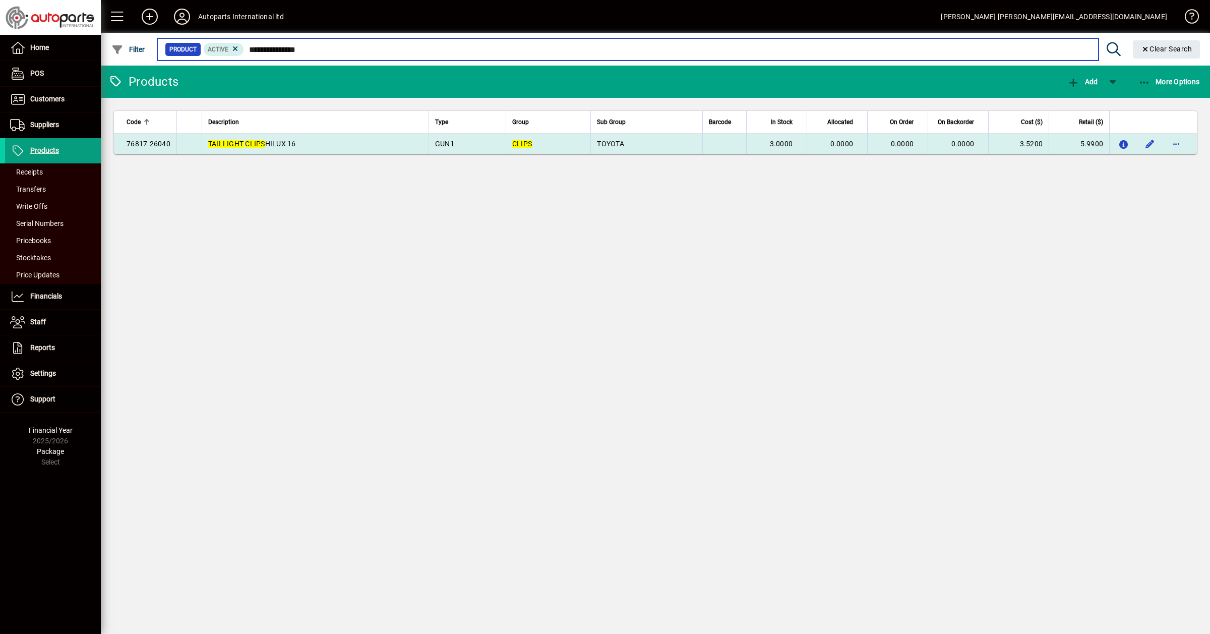
type input "**********"
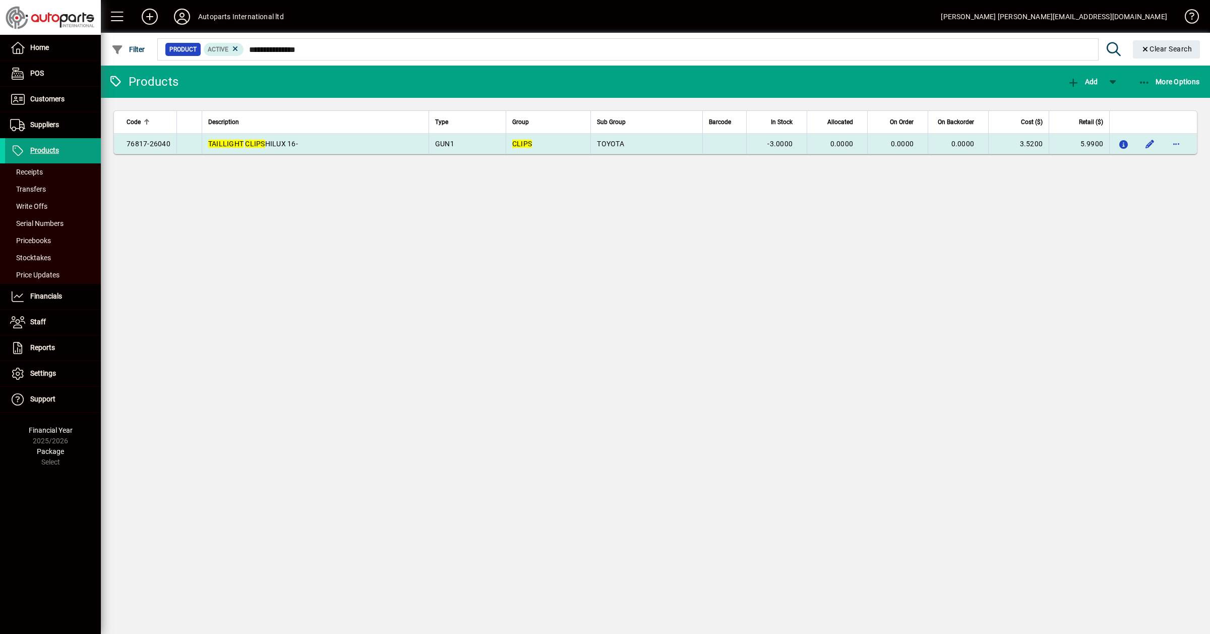
click at [244, 137] on td "TAILLIGHT CLIPS HILUX 16-" at bounding box center [315, 144] width 227 height 20
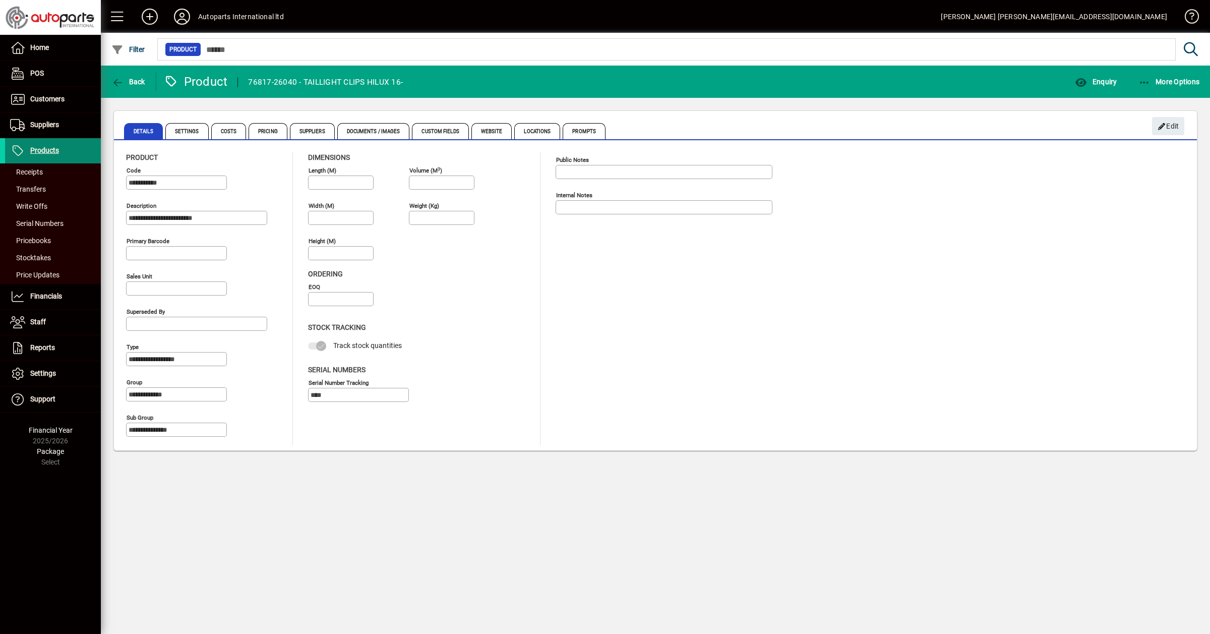
click at [38, 149] on span "Products" at bounding box center [44, 150] width 29 height 8
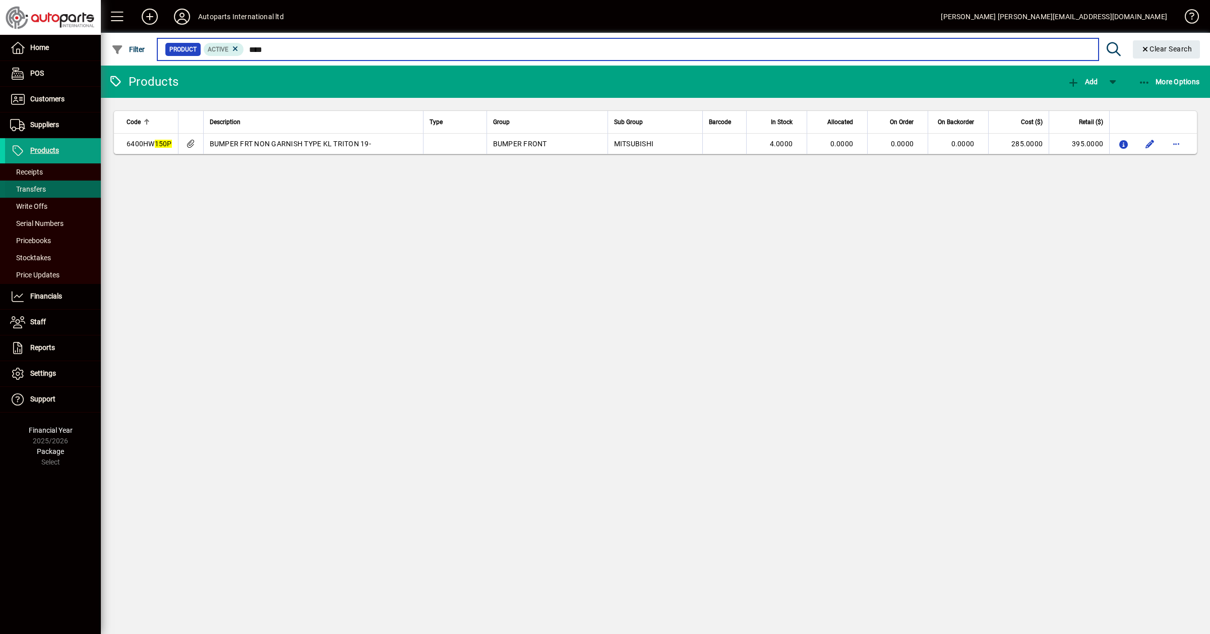
type input "****"
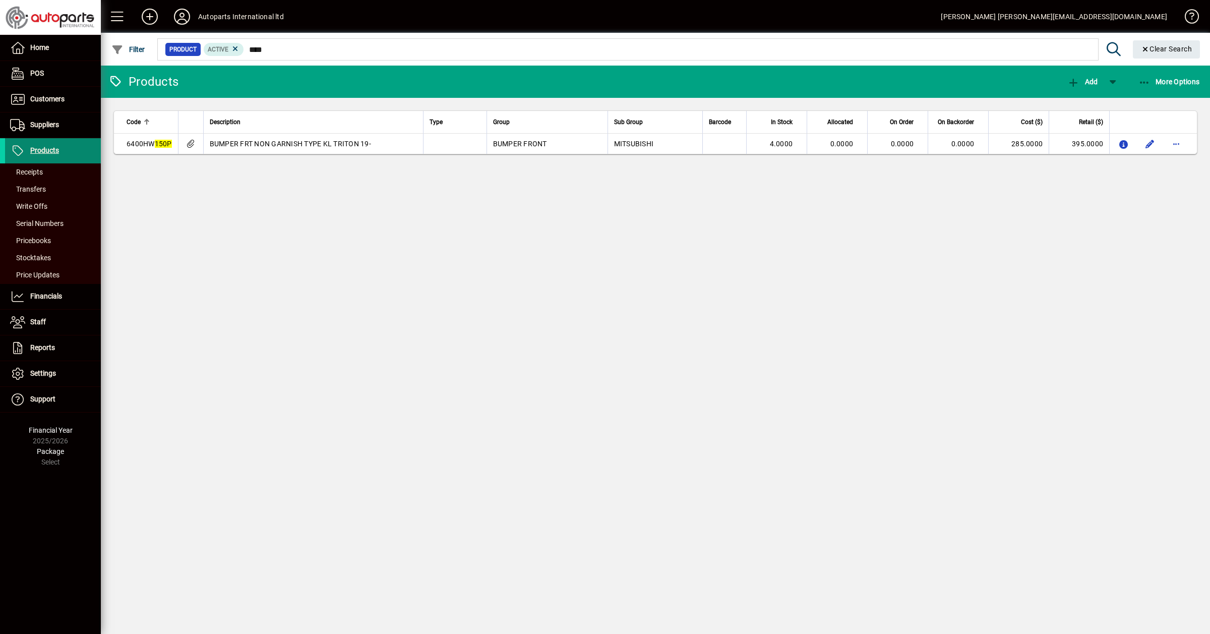
click at [49, 151] on span "Products" at bounding box center [44, 150] width 29 height 8
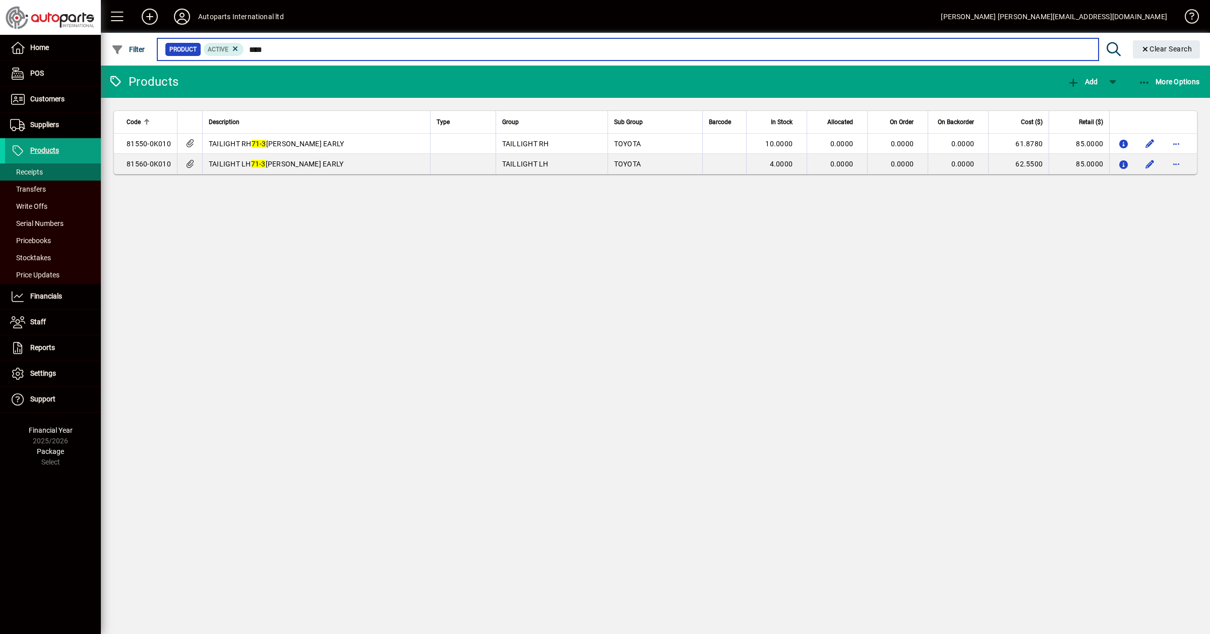
type input "****"
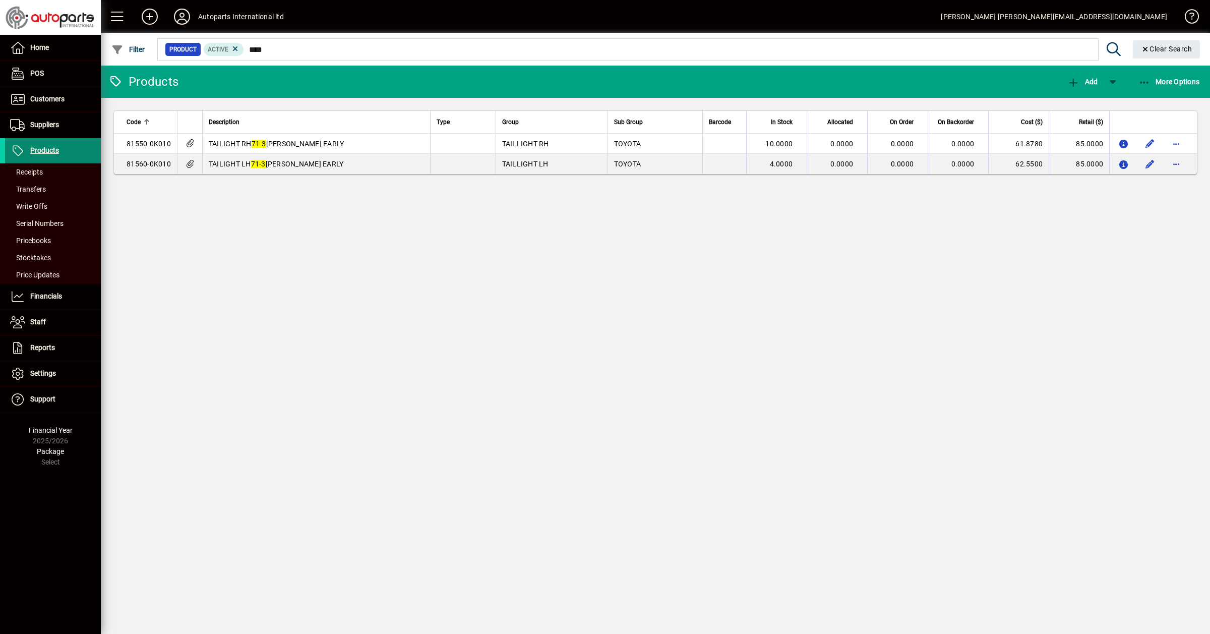
click at [26, 152] on span "Products" at bounding box center [32, 151] width 54 height 12
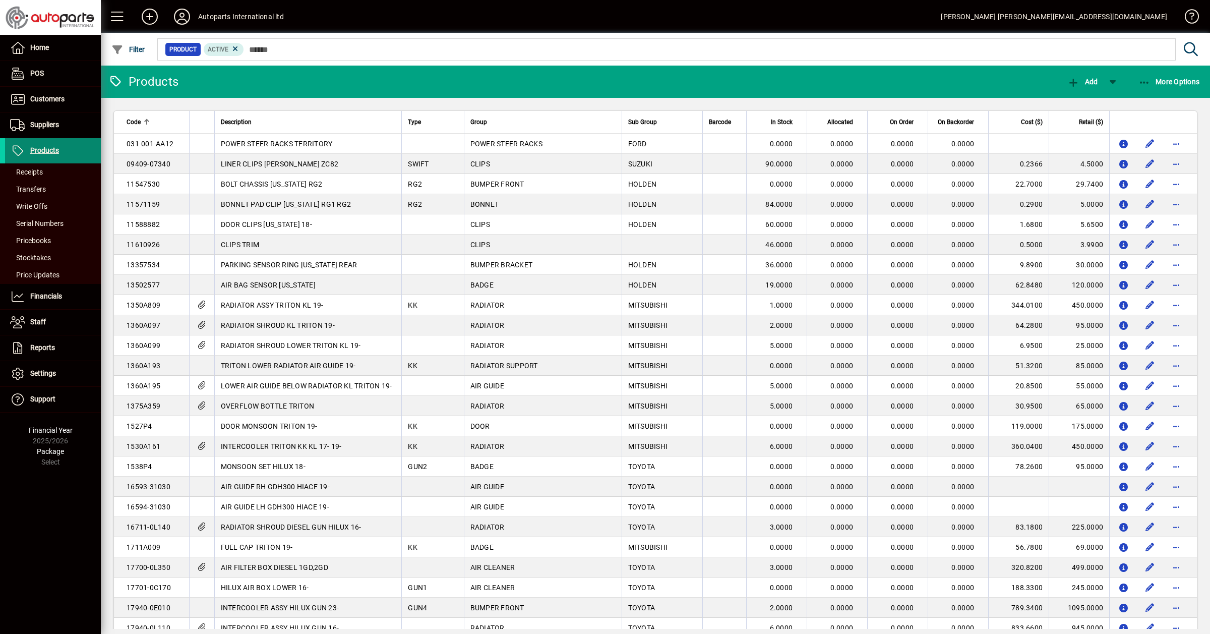
click at [48, 146] on span "Products" at bounding box center [44, 150] width 29 height 8
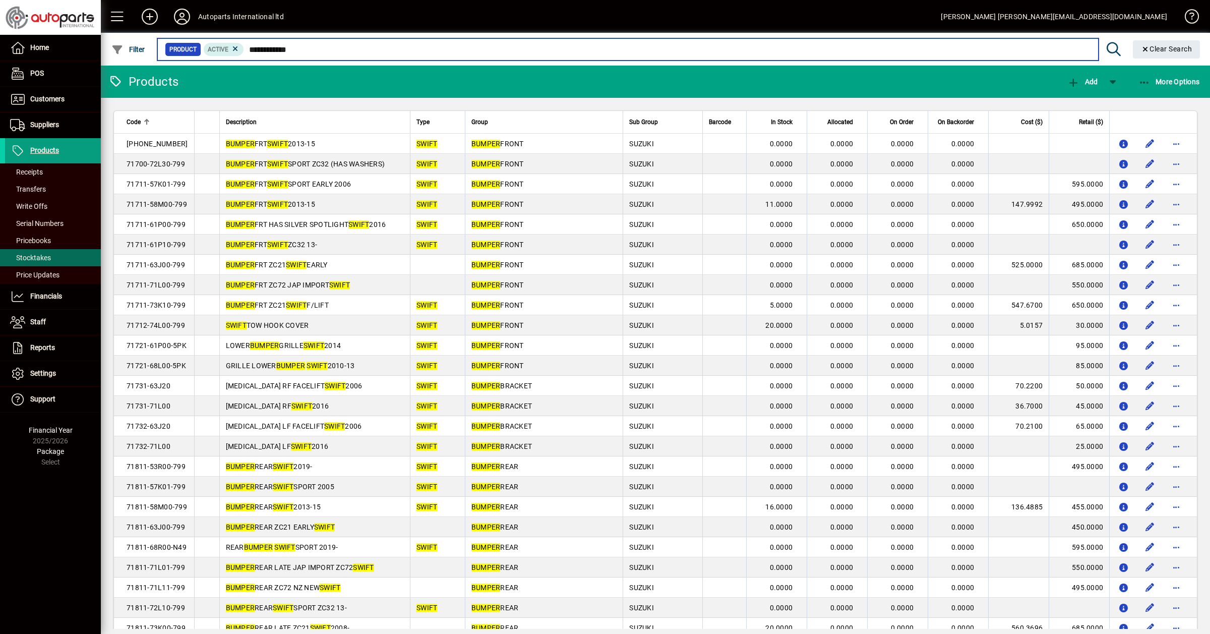
type input "**********"
